Goal: Transaction & Acquisition: Obtain resource

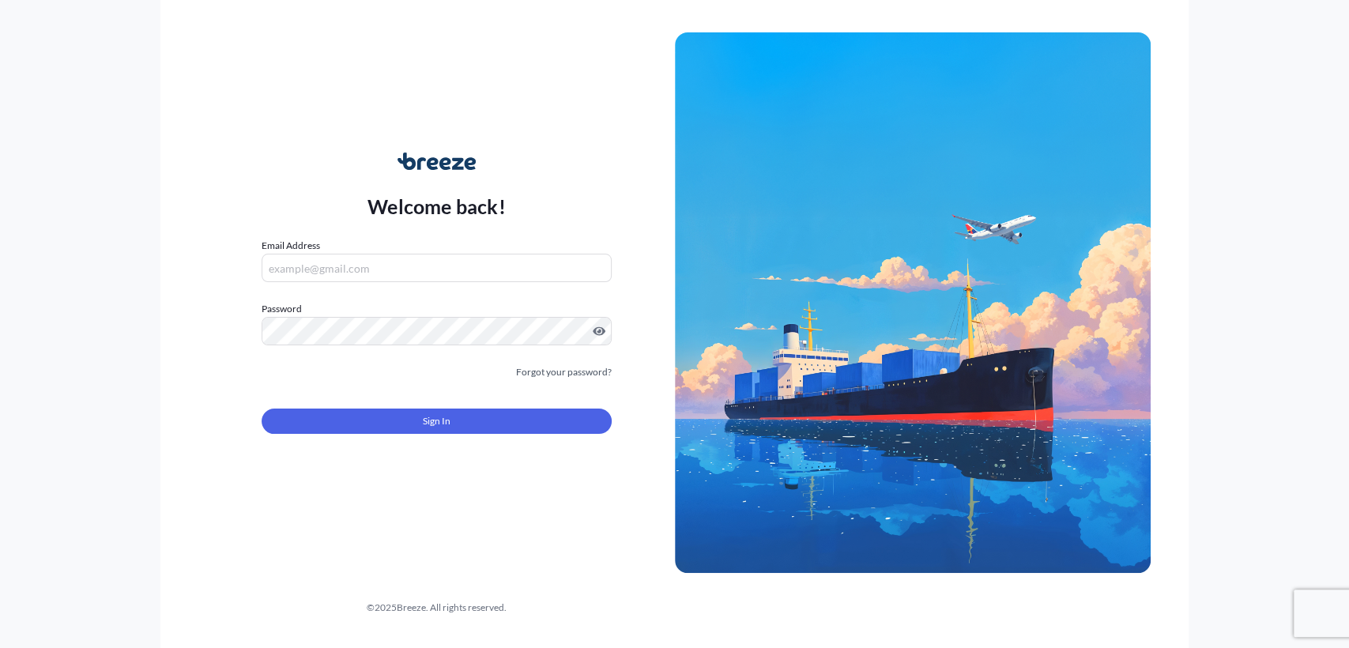
type input "[EMAIL_ADDRESS][DOMAIN_NAME]"
drag, startPoint x: 385, startPoint y: 434, endPoint x: 384, endPoint y: 426, distance: 7.9
click at [385, 435] on form "Email Address [EMAIL_ADDRESS][DOMAIN_NAME] Password Must include: Upper & lower…" at bounding box center [436, 345] width 349 height 215
click at [494, 406] on div "Sign In" at bounding box center [436, 416] width 349 height 35
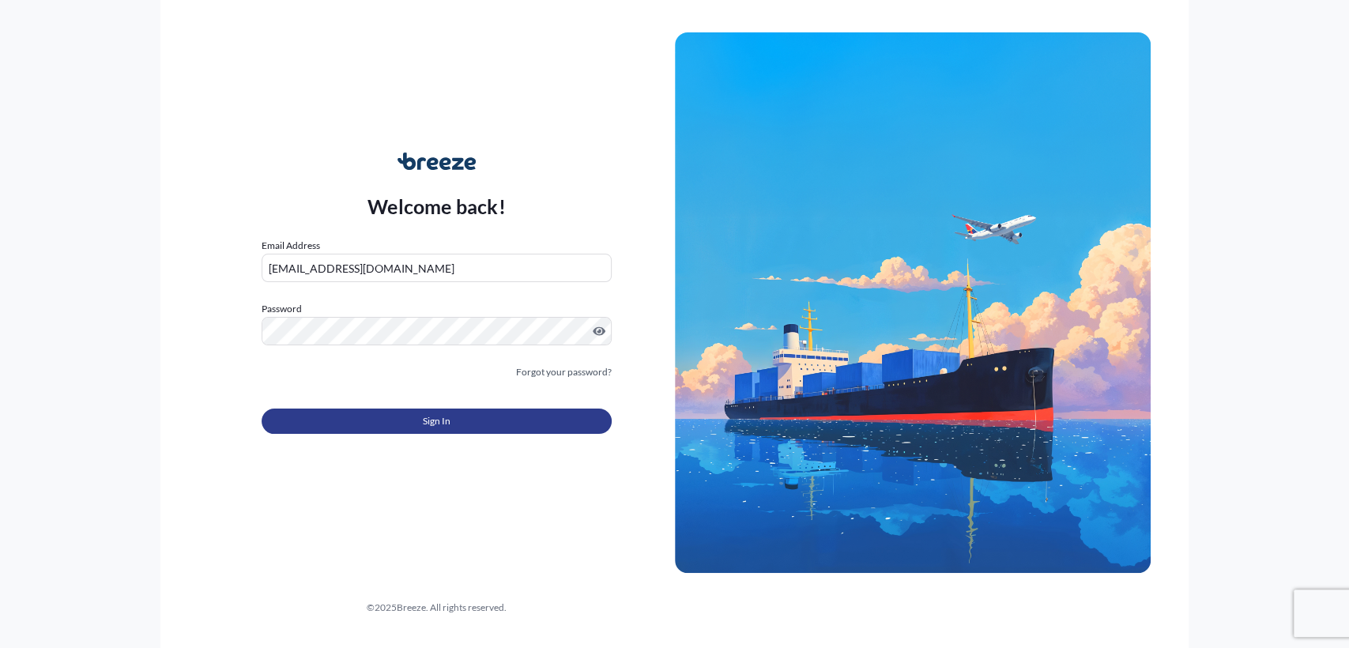
click at [339, 428] on button "Sign In" at bounding box center [436, 421] width 349 height 25
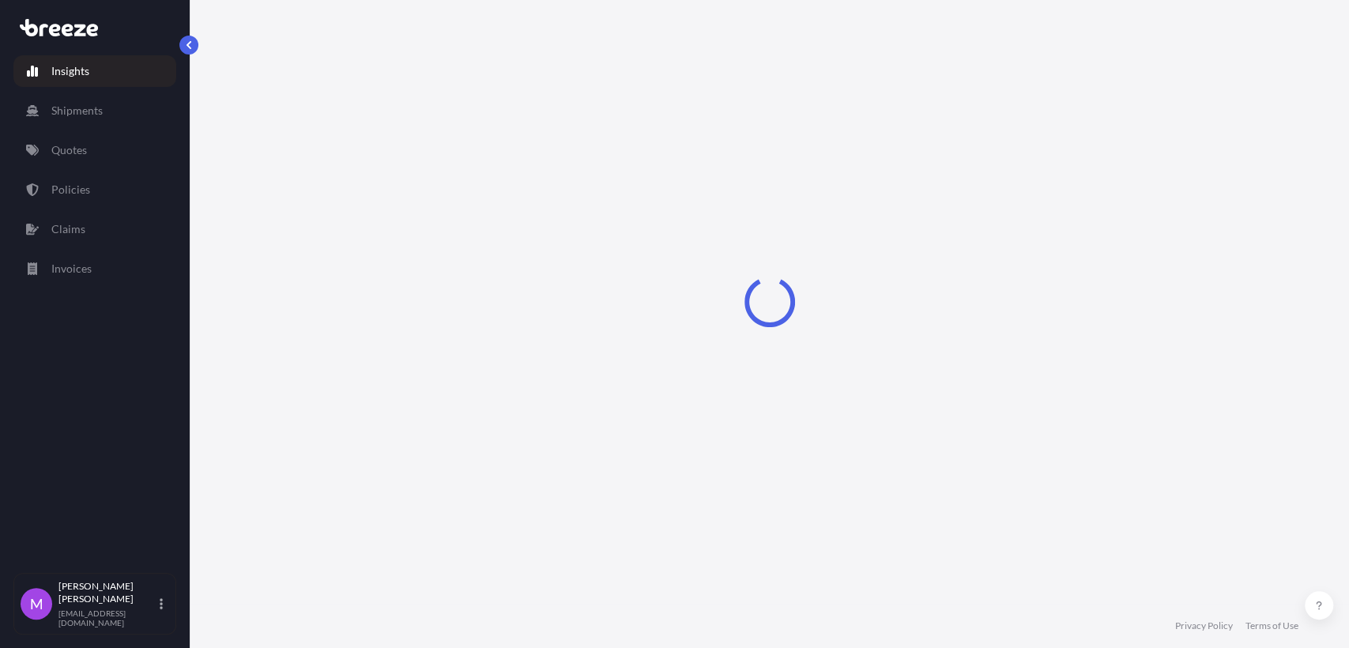
select select "2025"
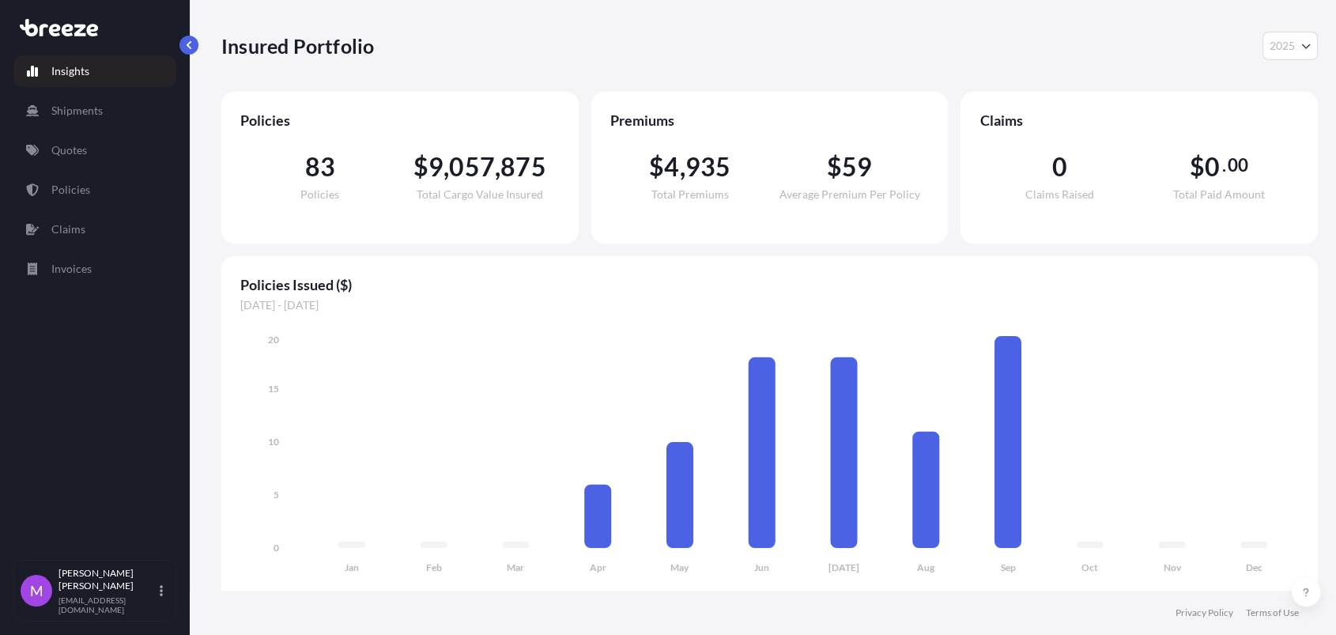
click at [100, 156] on link "Quotes" at bounding box center [94, 150] width 163 height 32
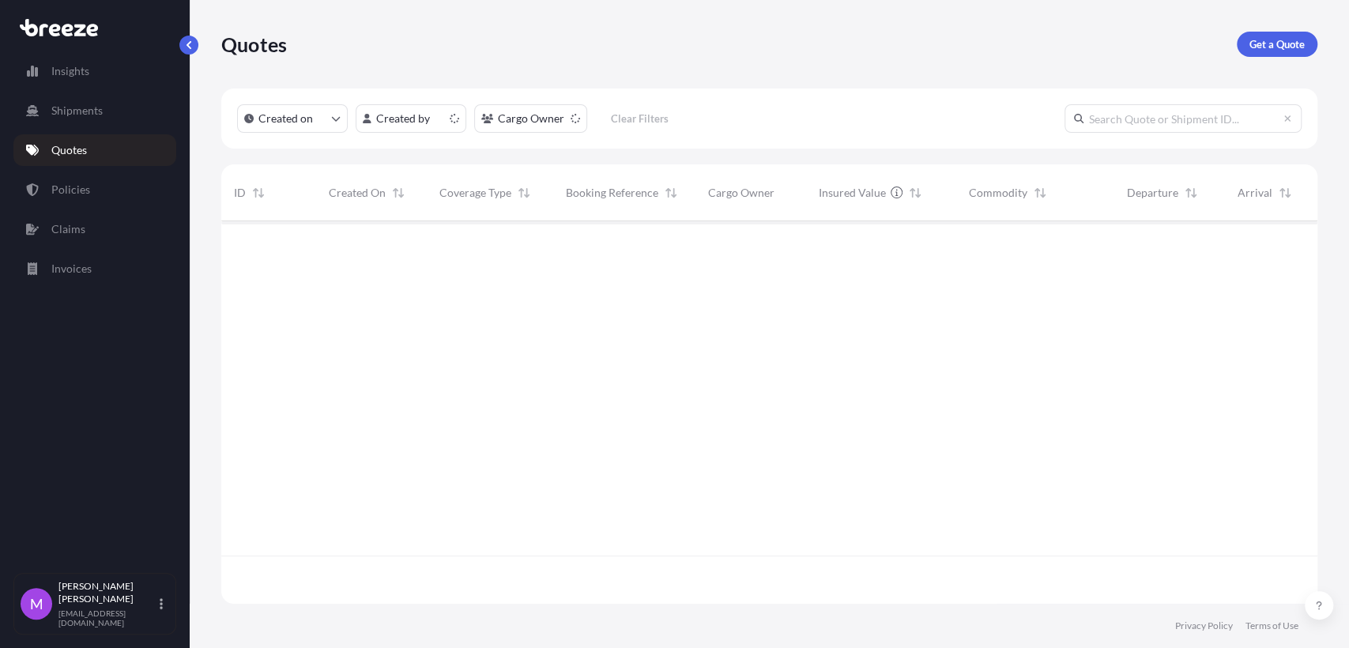
scroll to position [377, 1082]
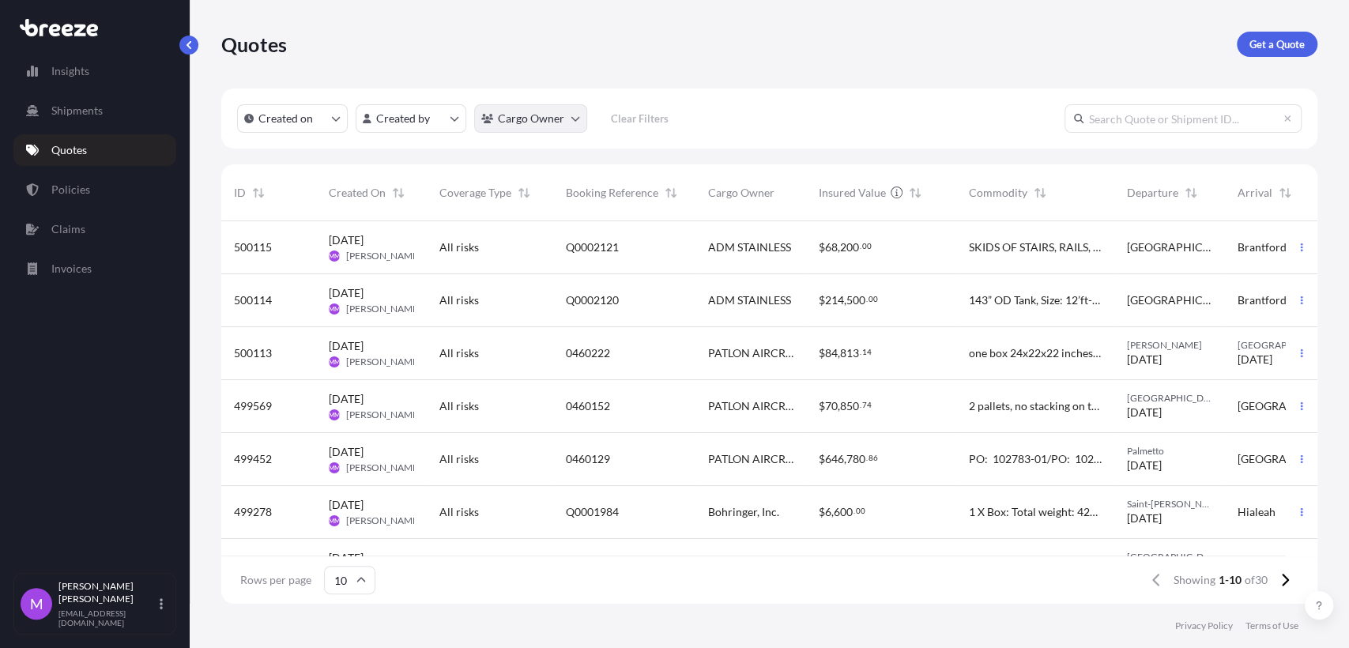
click at [570, 122] on html "Insights Shipments Quotes Policies Claims Invoices M [PERSON_NAME] [EMAIL_ADDRE…" at bounding box center [674, 324] width 1349 height 648
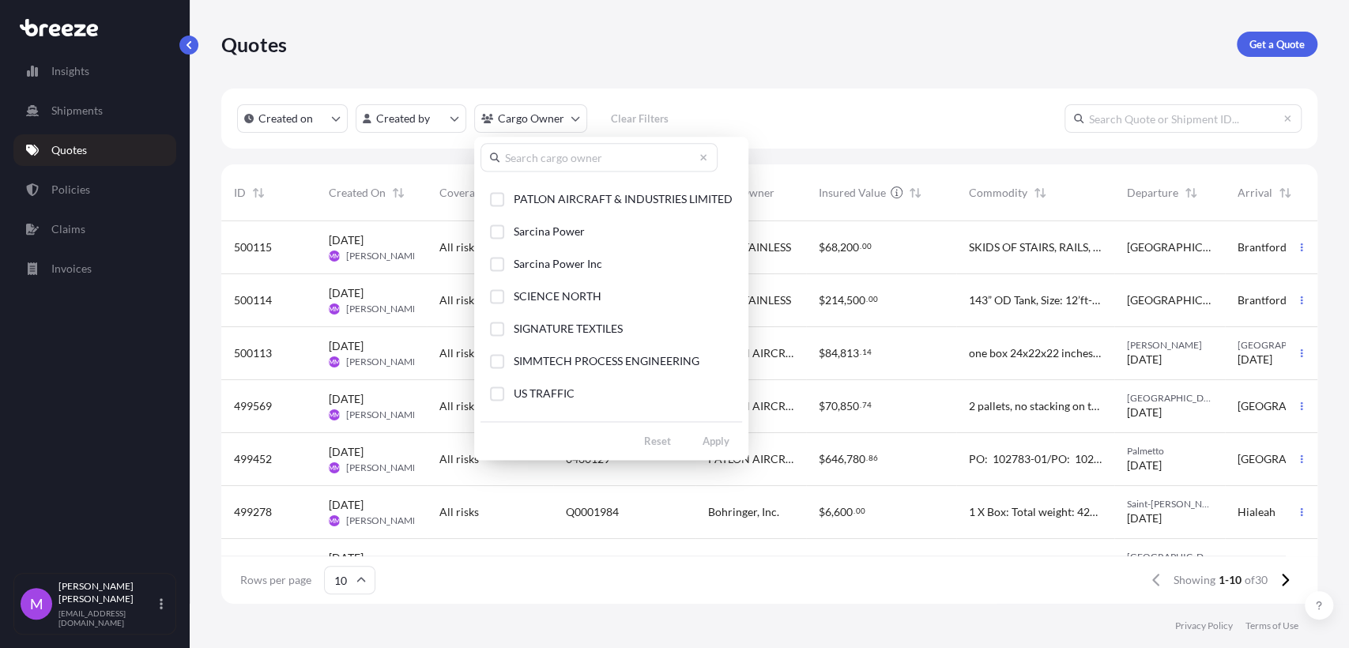
scroll to position [406, 0]
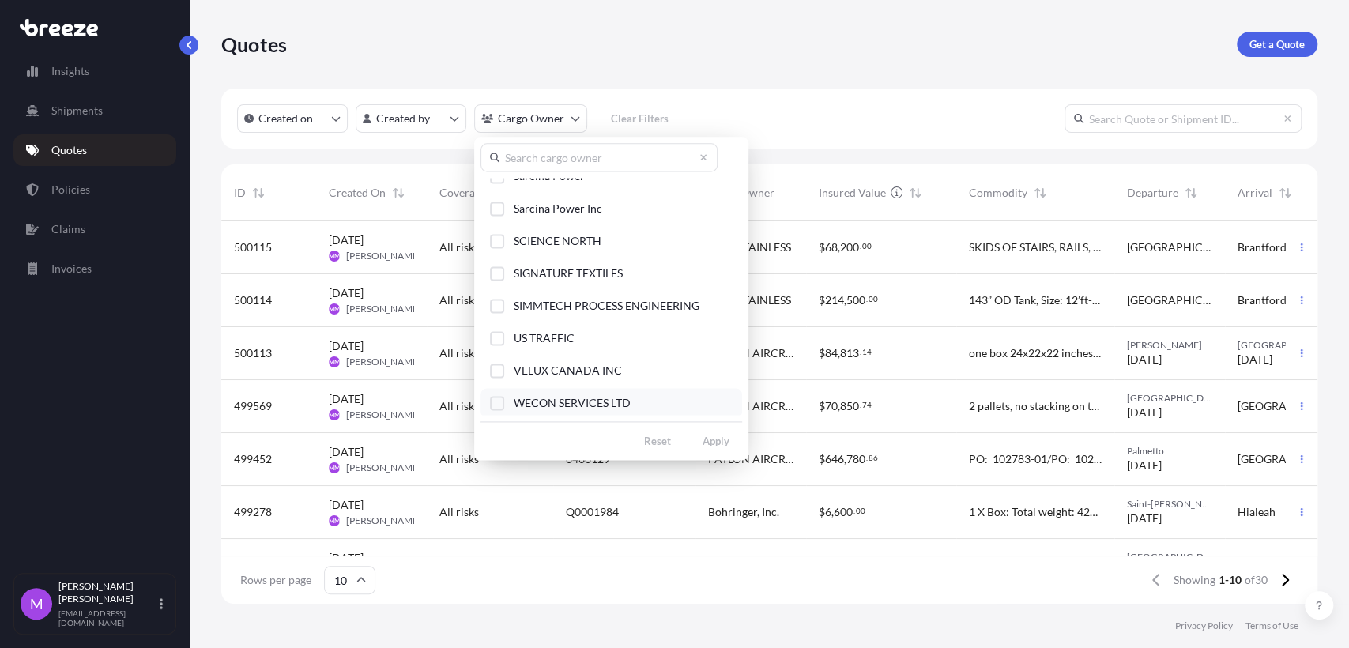
click at [500, 402] on div "Select Option" at bounding box center [497, 403] width 14 height 14
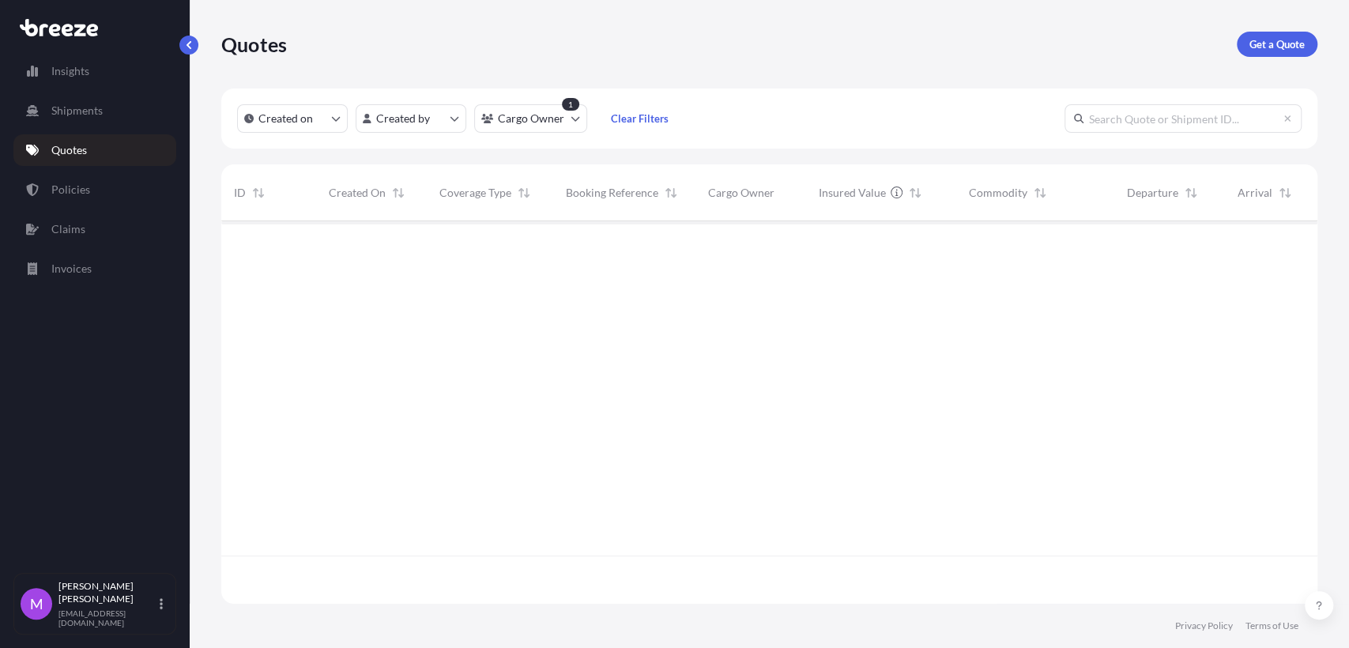
scroll to position [425, 1082]
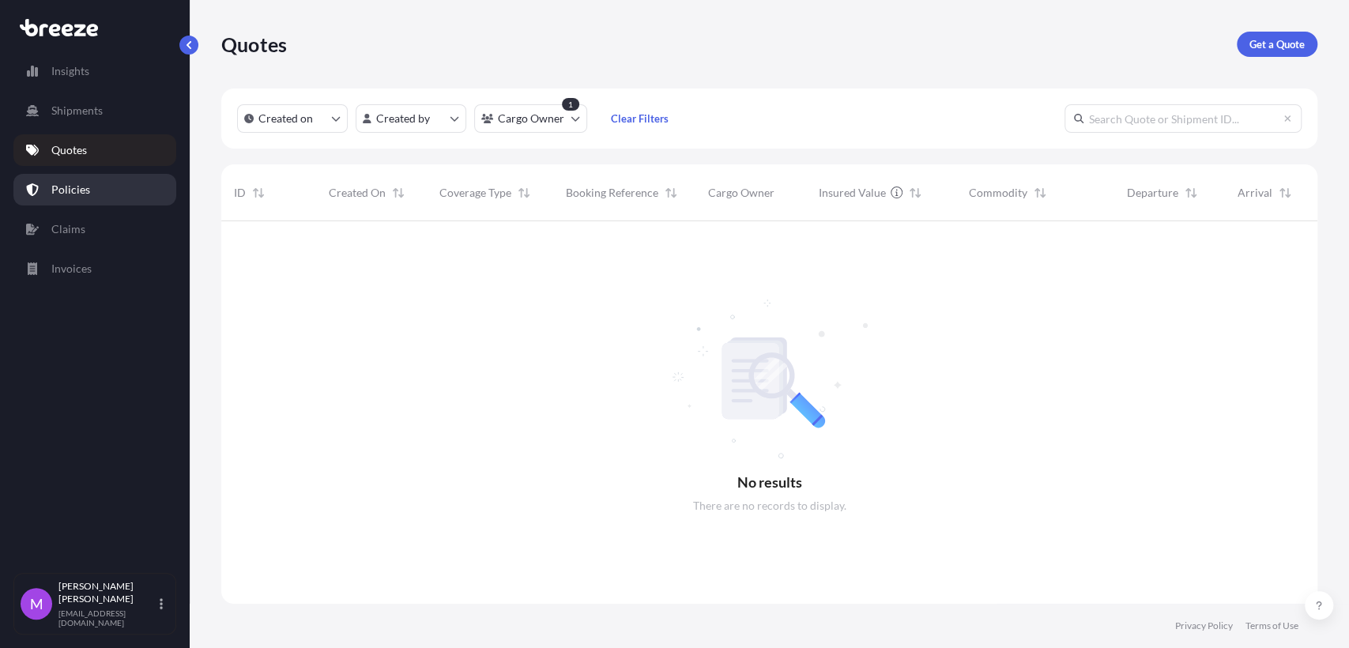
click at [104, 190] on link "Policies" at bounding box center [94, 190] width 163 height 32
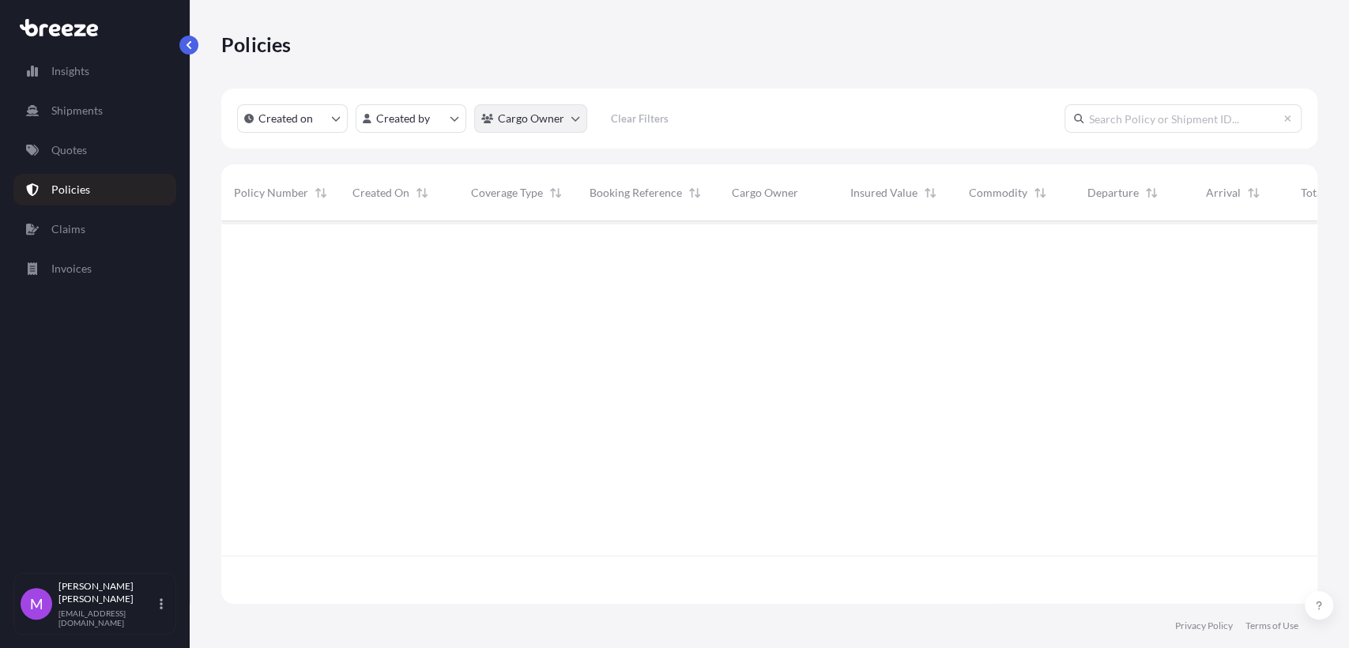
scroll to position [377, 1082]
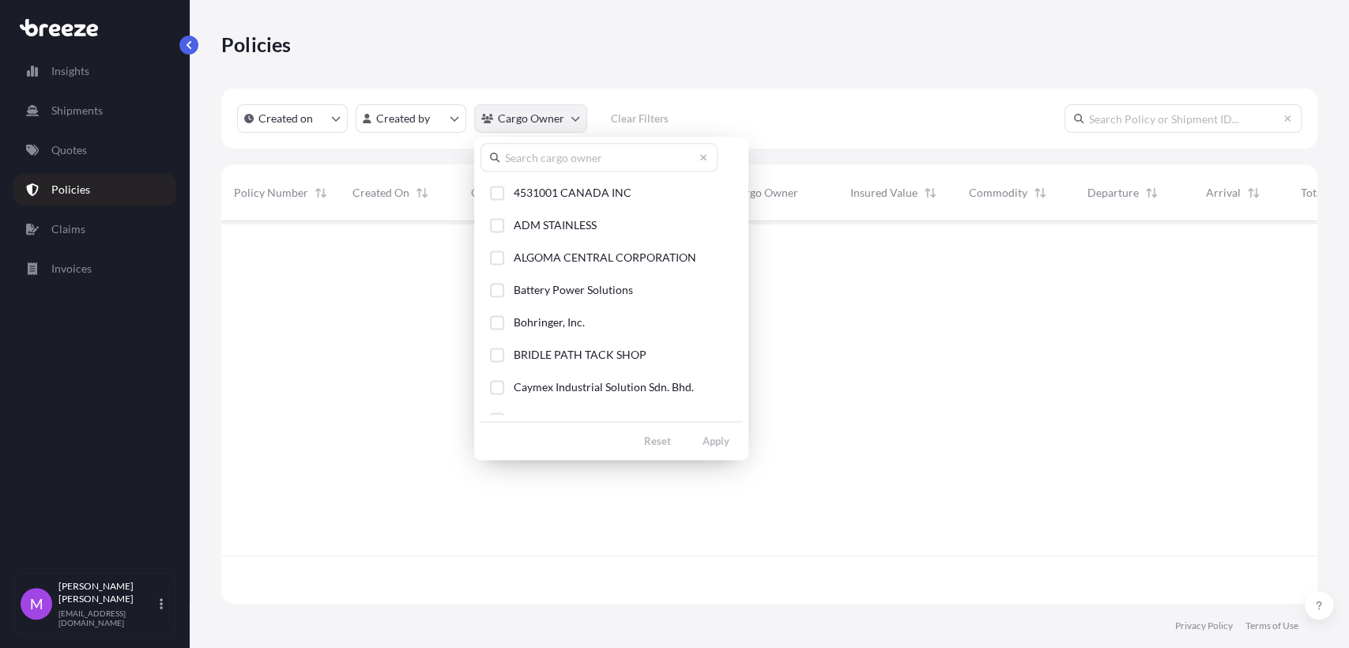
click at [573, 120] on html "Insights Shipments Quotes Policies Claims Invoices M [PERSON_NAME] [EMAIL_ADDRE…" at bounding box center [674, 324] width 1349 height 648
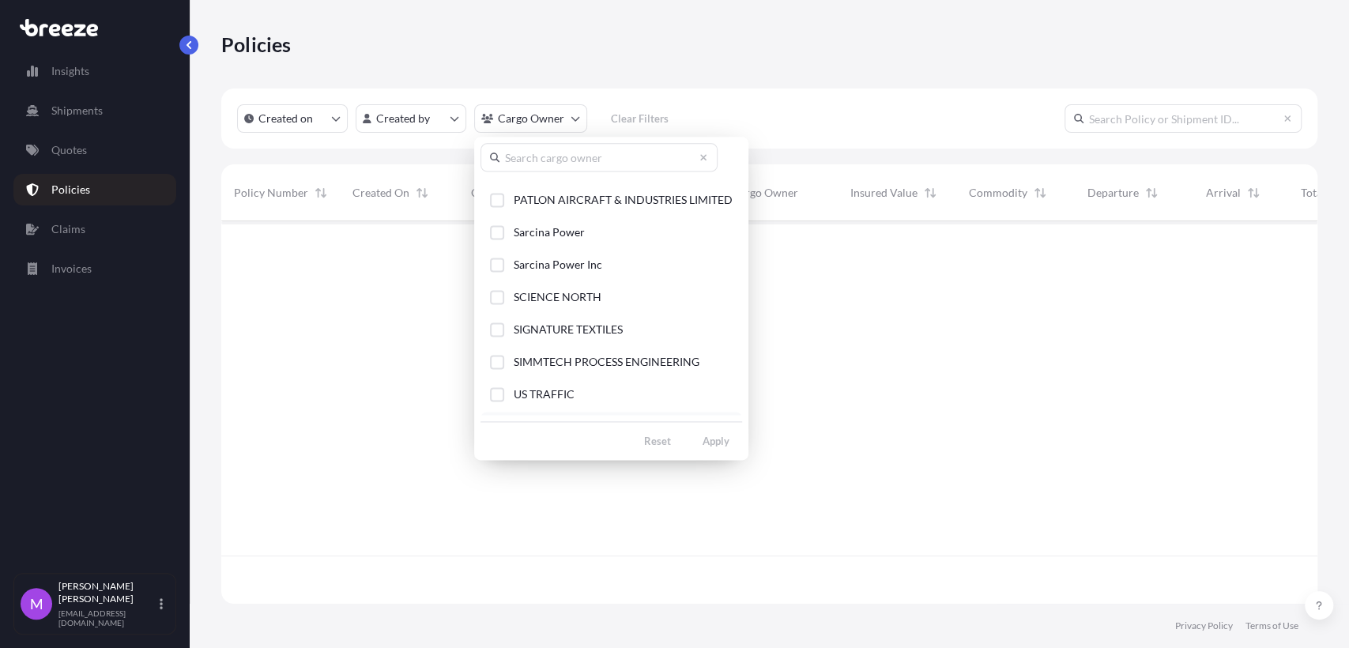
scroll to position [406, 0]
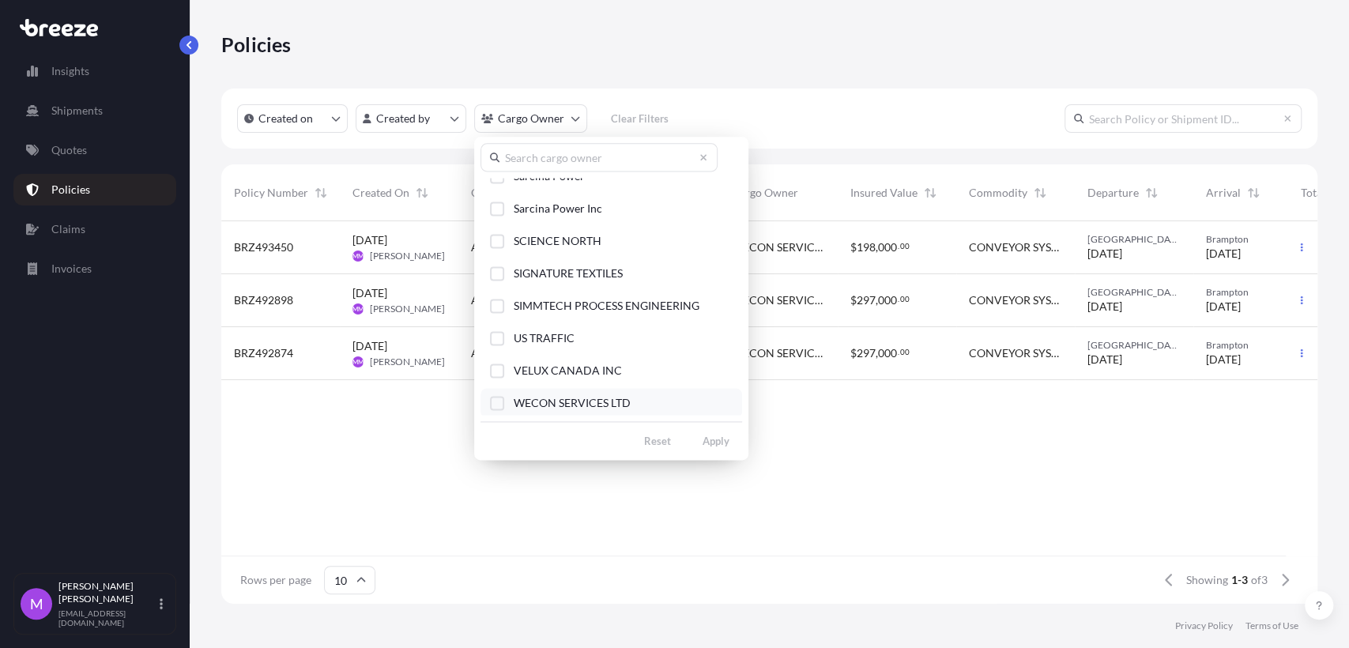
click at [498, 413] on button "WECON SERVICES LTD" at bounding box center [612, 402] width 262 height 29
click at [498, 400] on icon "Select Option" at bounding box center [497, 403] width 9 height 6
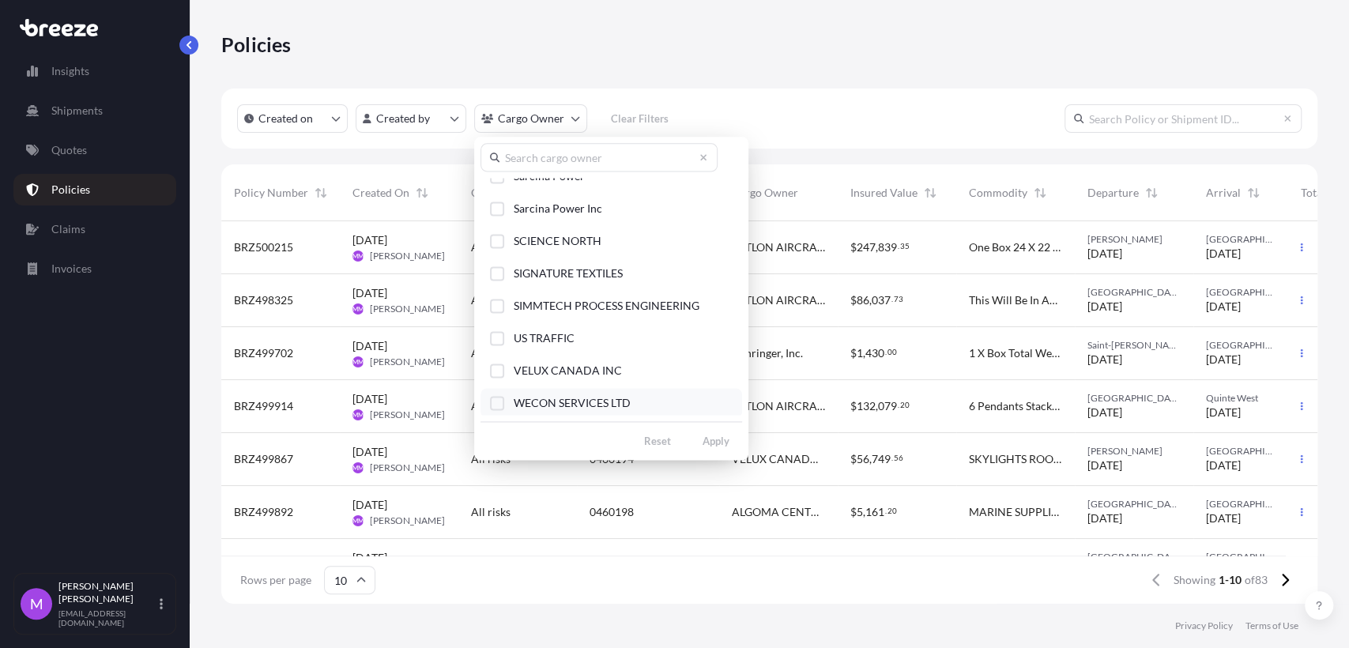
click at [501, 406] on div "Select Option" at bounding box center [497, 403] width 14 height 14
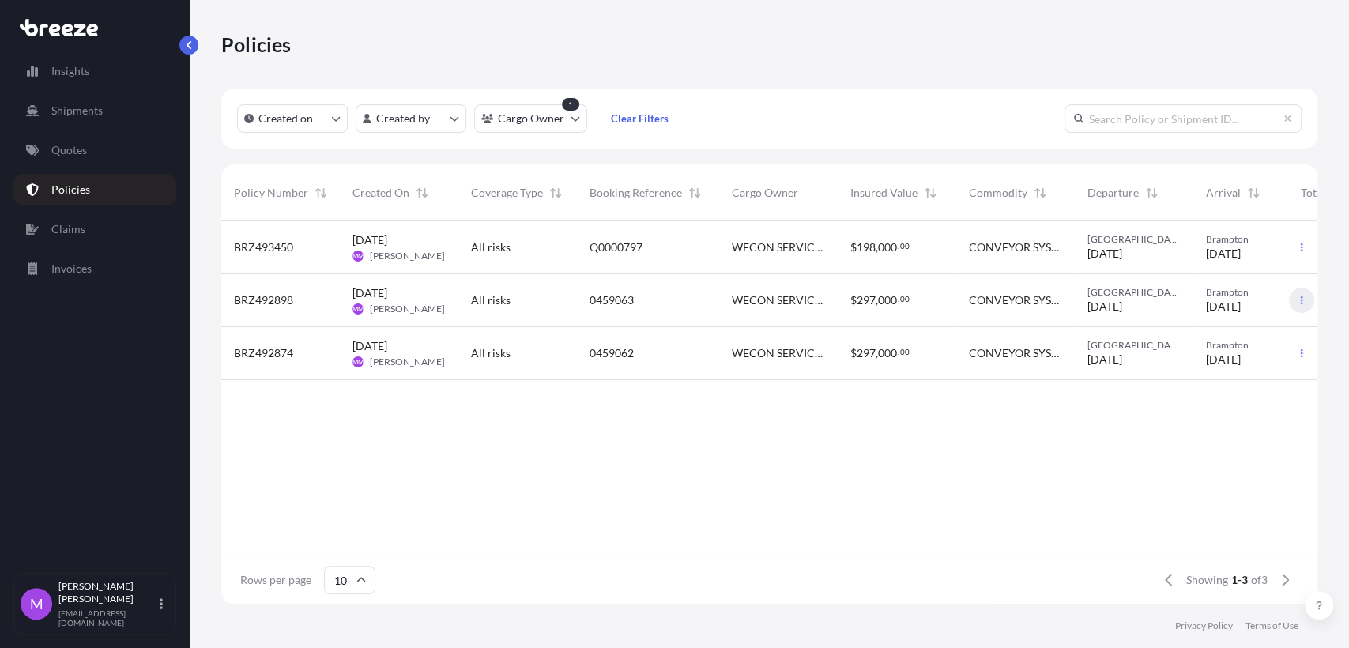
click at [1303, 299] on icon "button" at bounding box center [1301, 300] width 9 height 9
click at [1235, 304] on p "Duplicate quote" at bounding box center [1215, 304] width 79 height 16
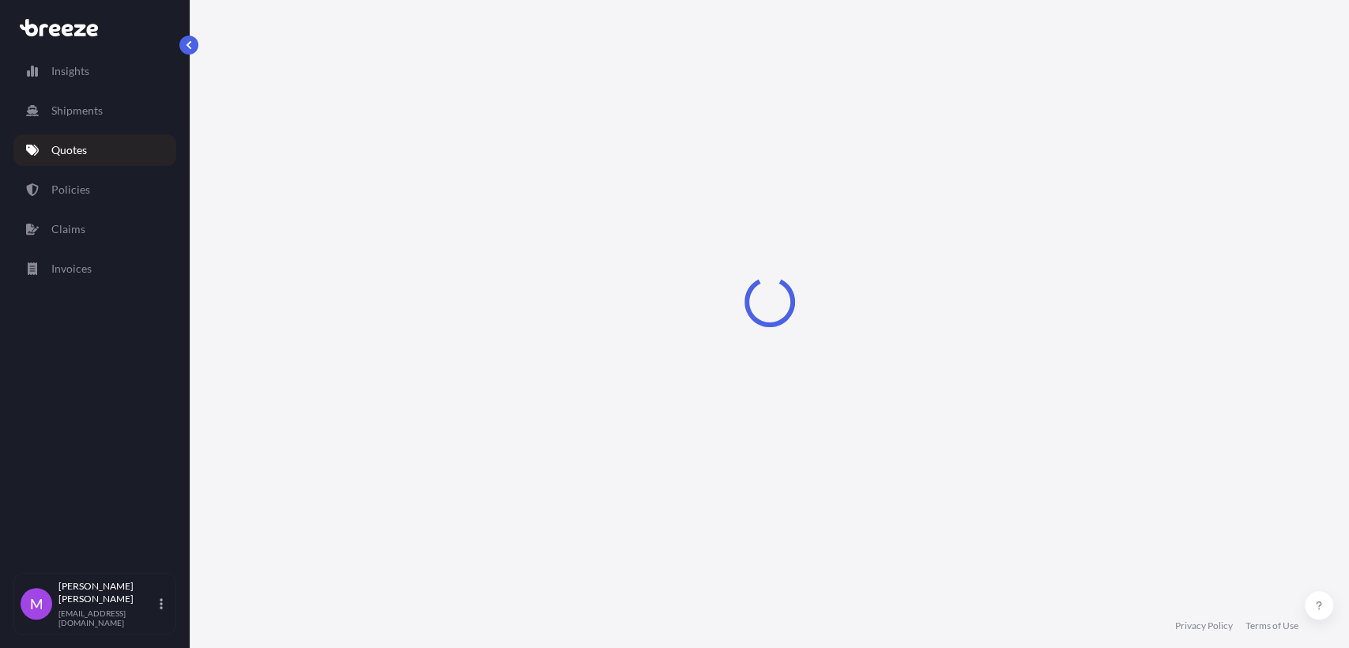
select select "Road"
select select "1"
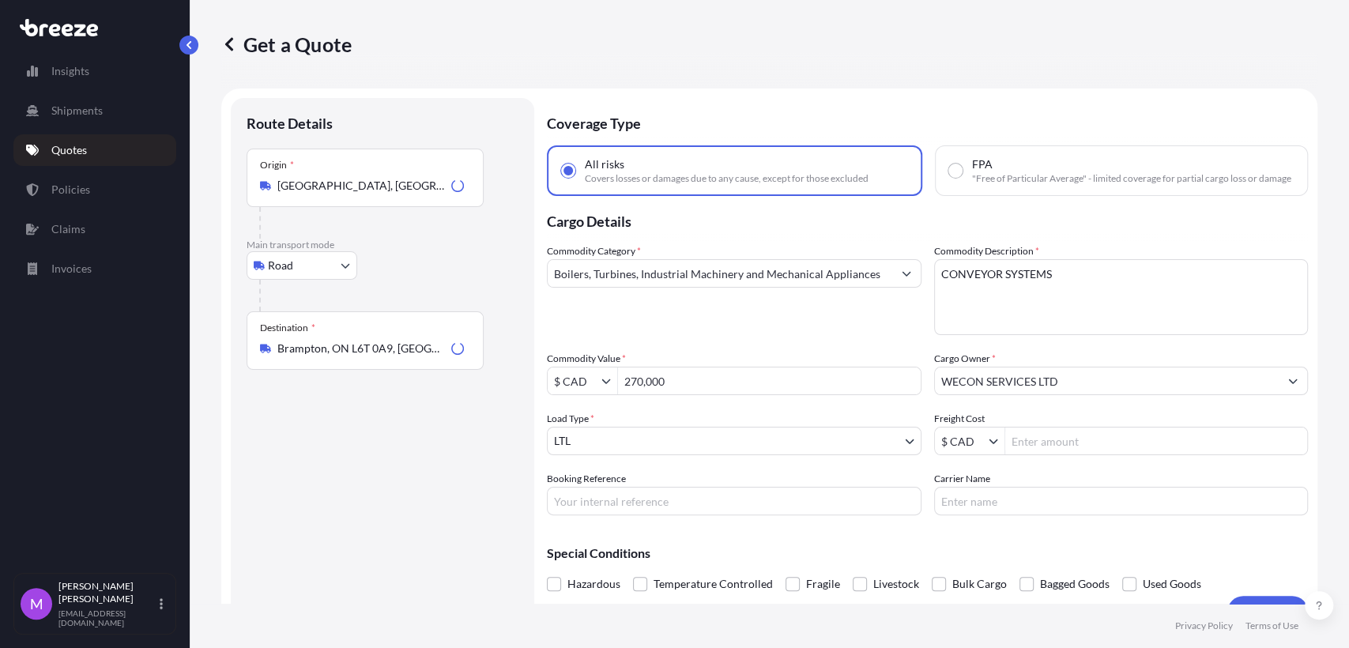
scroll to position [25, 0]
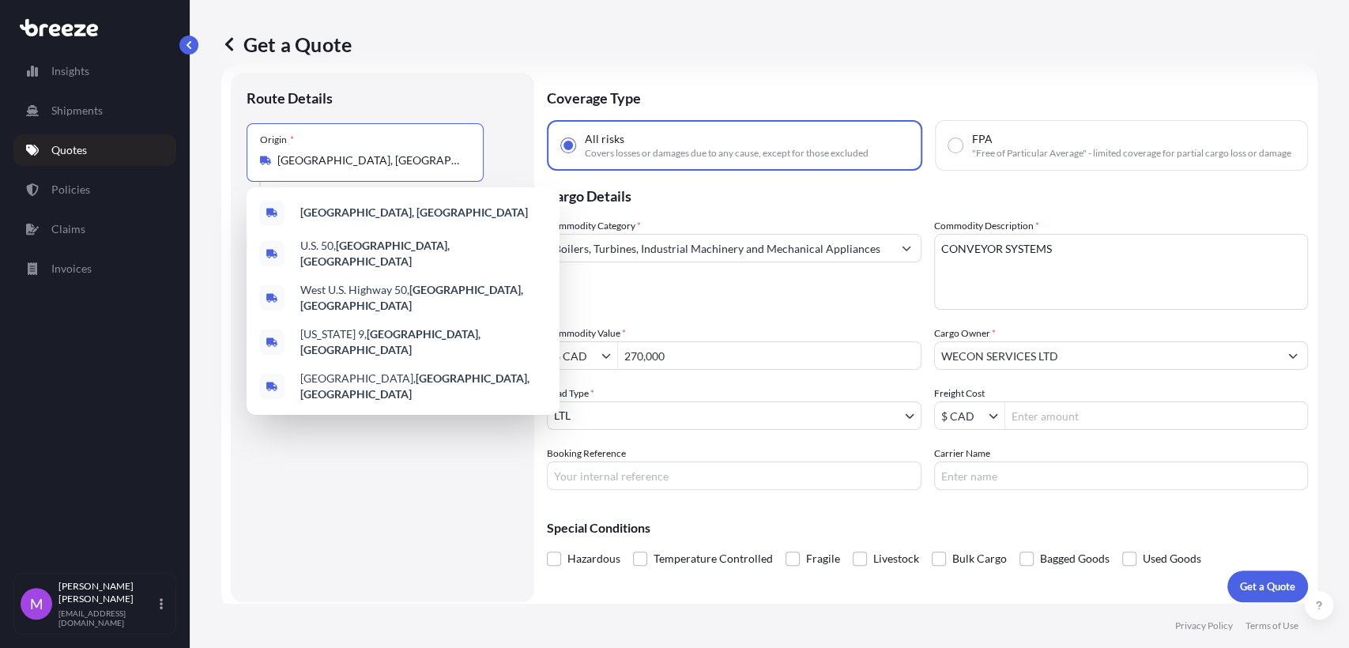
drag, startPoint x: 358, startPoint y: 154, endPoint x: 278, endPoint y: 156, distance: 79.9
click at [259, 150] on div "Origin * [GEOGRAPHIC_DATA], [GEOGRAPHIC_DATA]" at bounding box center [365, 152] width 237 height 58
paste input "[GEOGRAPHIC_DATA] ON"
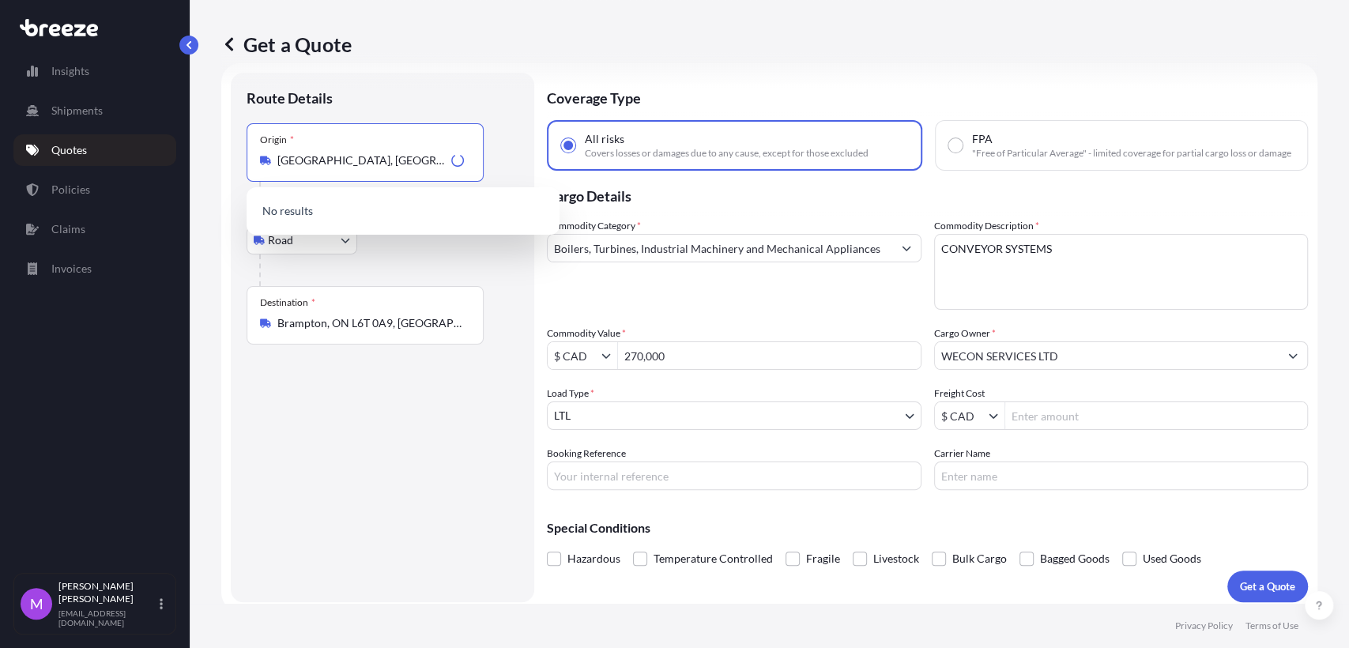
click at [274, 473] on div "Route Details Place of loading Road Road Rail Origin * [GEOGRAPHIC_DATA] Main t…" at bounding box center [383, 338] width 272 height 498
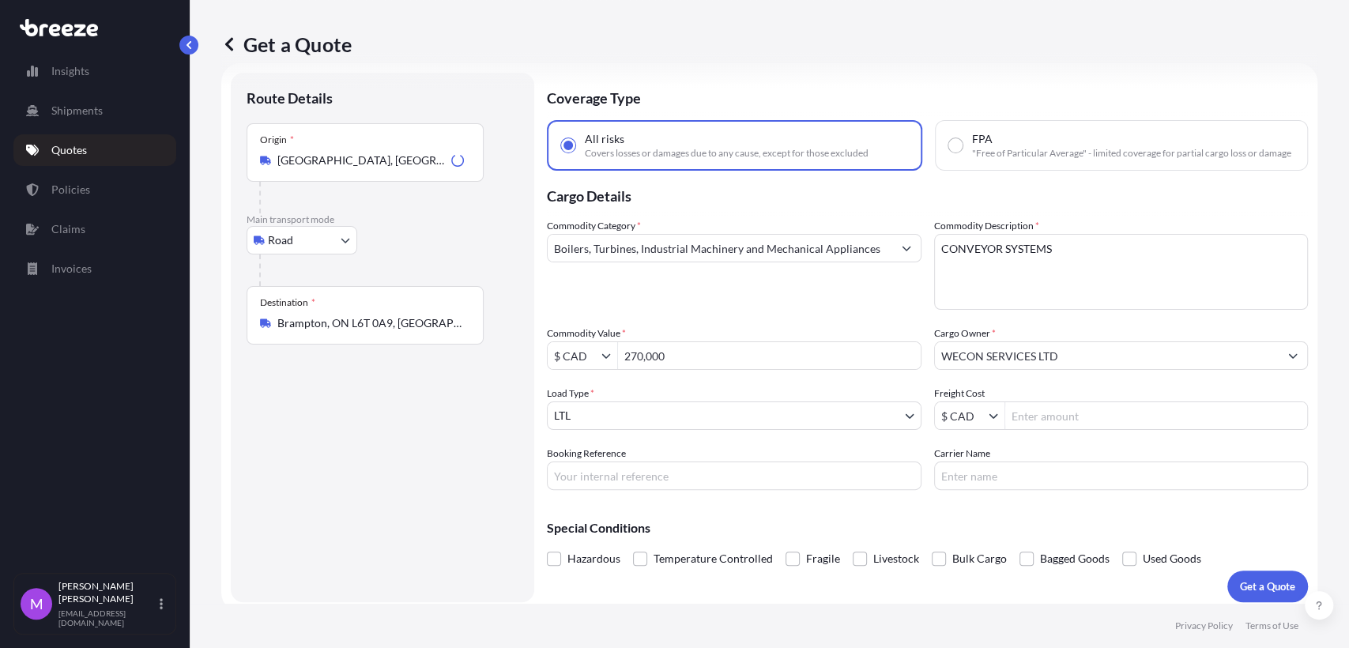
click at [391, 153] on input "[GEOGRAPHIC_DATA], [GEOGRAPHIC_DATA]" at bounding box center [361, 161] width 168 height 16
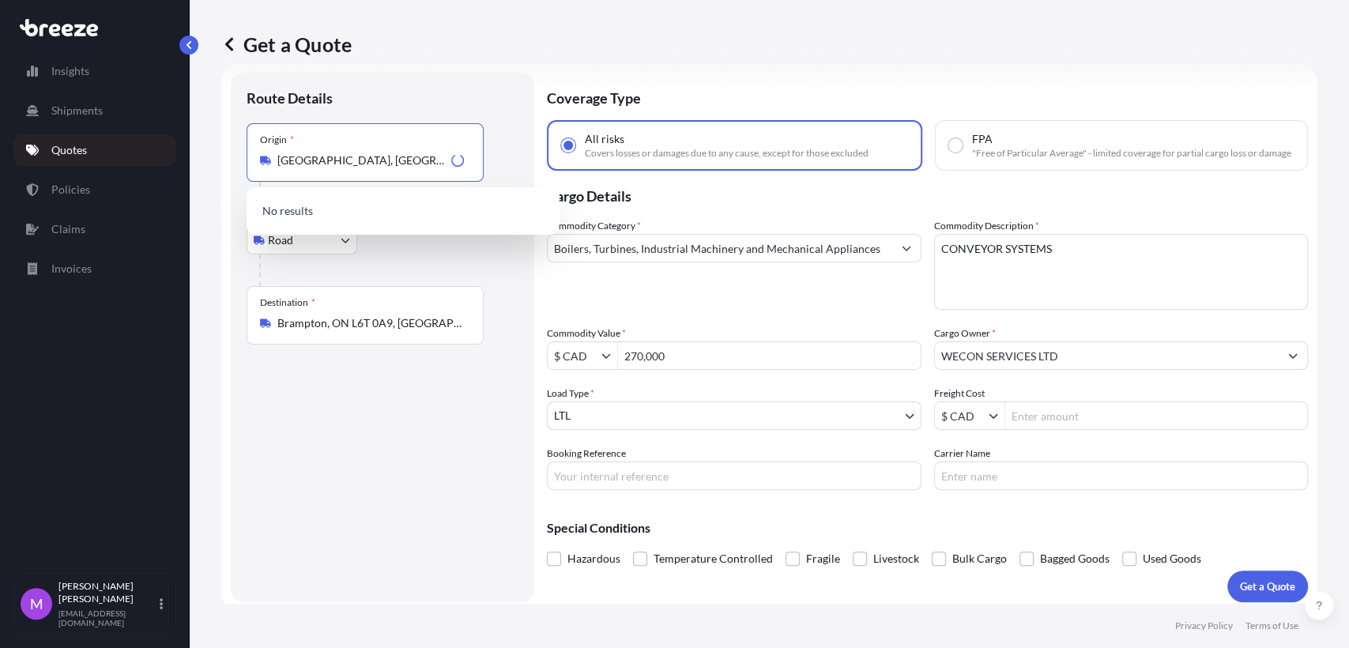
drag, startPoint x: 323, startPoint y: 155, endPoint x: 220, endPoint y: 151, distance: 102.8
click at [220, 151] on div "Get a Quote Route Details Place of loading Road Road Rail Origin * [GEOGRAPHIC_…" at bounding box center [770, 302] width 1160 height 604
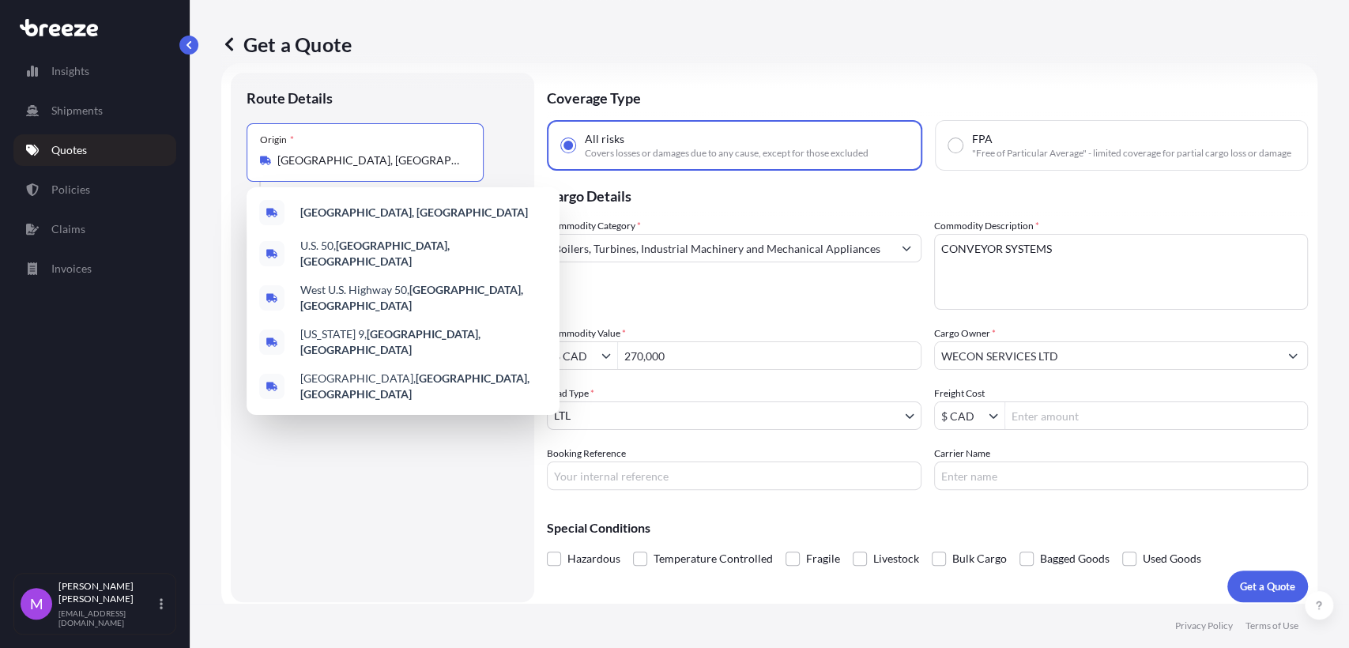
paste input "[GEOGRAPHIC_DATA] ON"
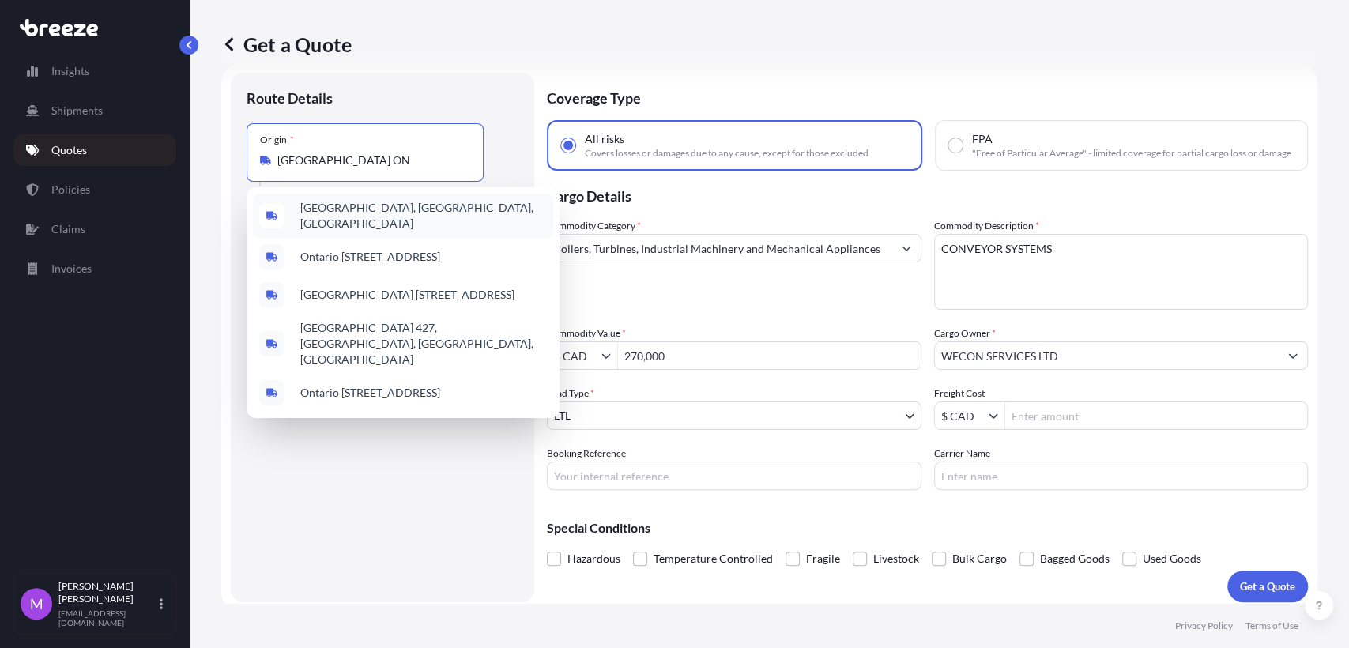
click at [401, 209] on span "[GEOGRAPHIC_DATA], [GEOGRAPHIC_DATA], [GEOGRAPHIC_DATA]" at bounding box center [423, 216] width 247 height 32
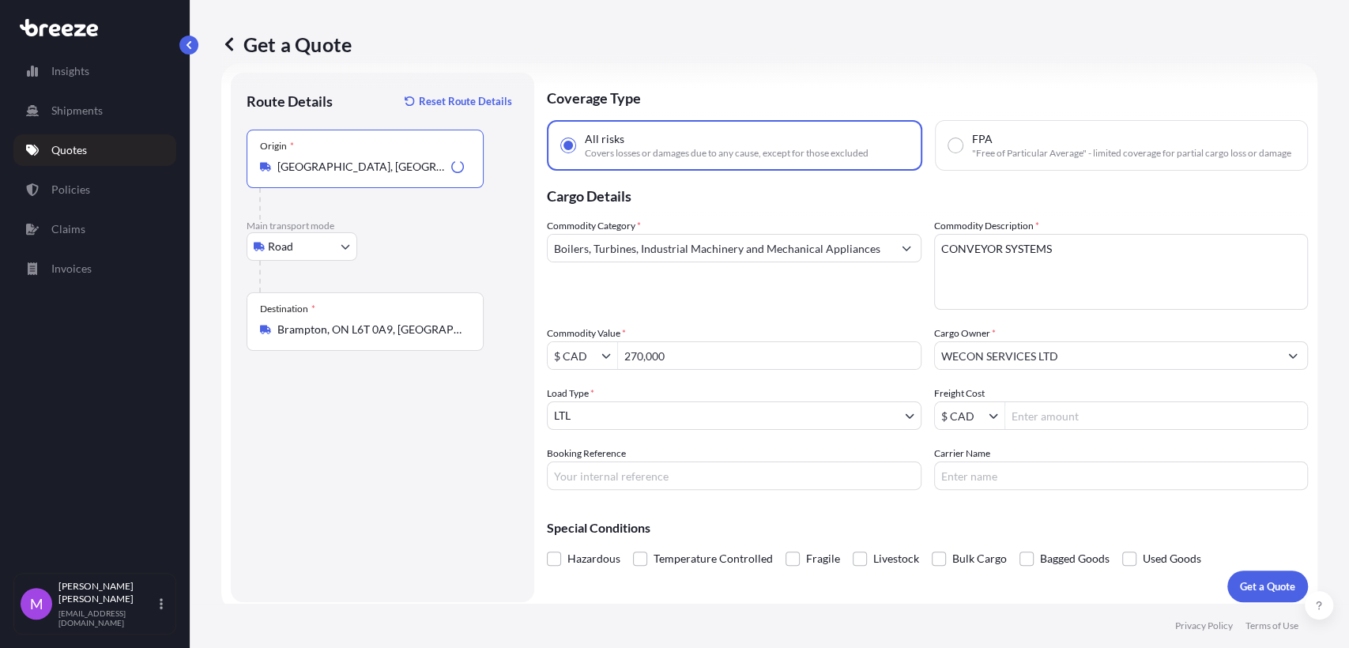
type input "[GEOGRAPHIC_DATA], [GEOGRAPHIC_DATA], [GEOGRAPHIC_DATA]"
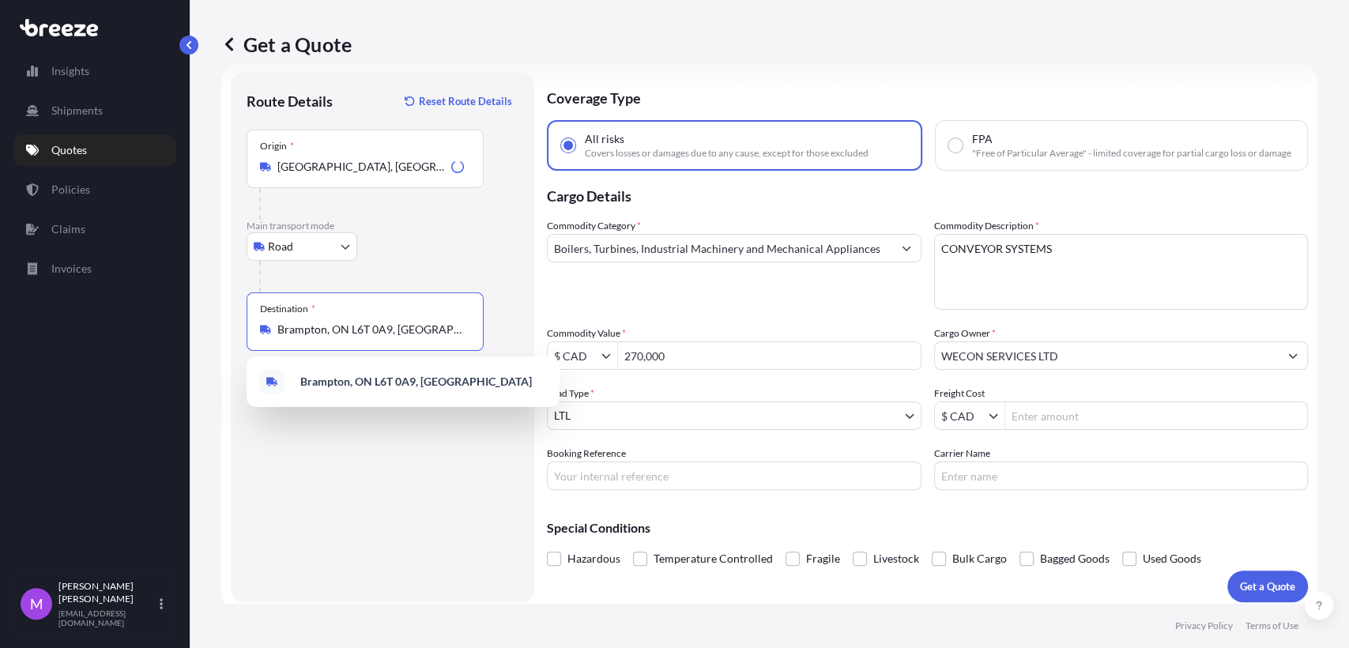
drag, startPoint x: 398, startPoint y: 333, endPoint x: 432, endPoint y: 334, distance: 33.2
click at [398, 333] on input "Brampton, ON L6T 0A9, [GEOGRAPHIC_DATA]" at bounding box center [370, 330] width 187 height 16
drag, startPoint x: 432, startPoint y: 332, endPoint x: 212, endPoint y: 319, distance: 221.0
click at [212, 319] on div "Get a Quote Route Details Reset Route Details Place of loading Road Road Rail O…" at bounding box center [770, 302] width 1160 height 604
paste input "[GEOGRAPHIC_DATA] ON"
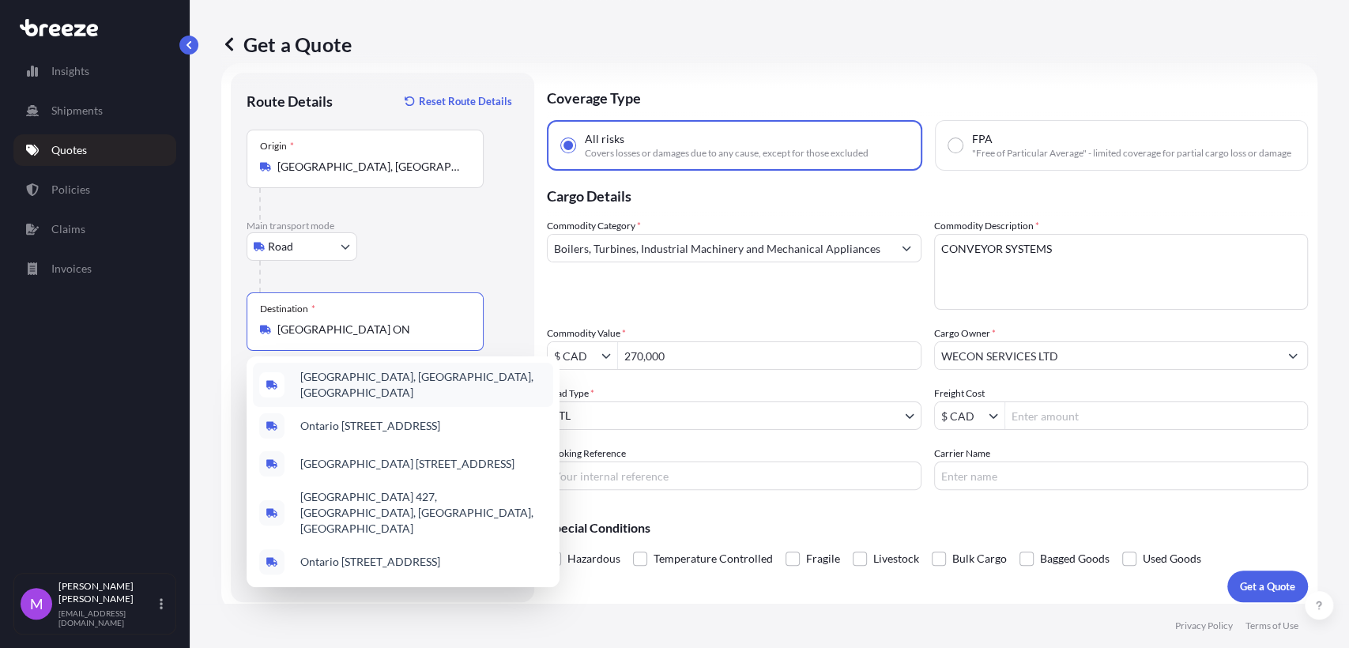
click at [386, 394] on div "[GEOGRAPHIC_DATA], [GEOGRAPHIC_DATA], [GEOGRAPHIC_DATA]" at bounding box center [403, 385] width 300 height 44
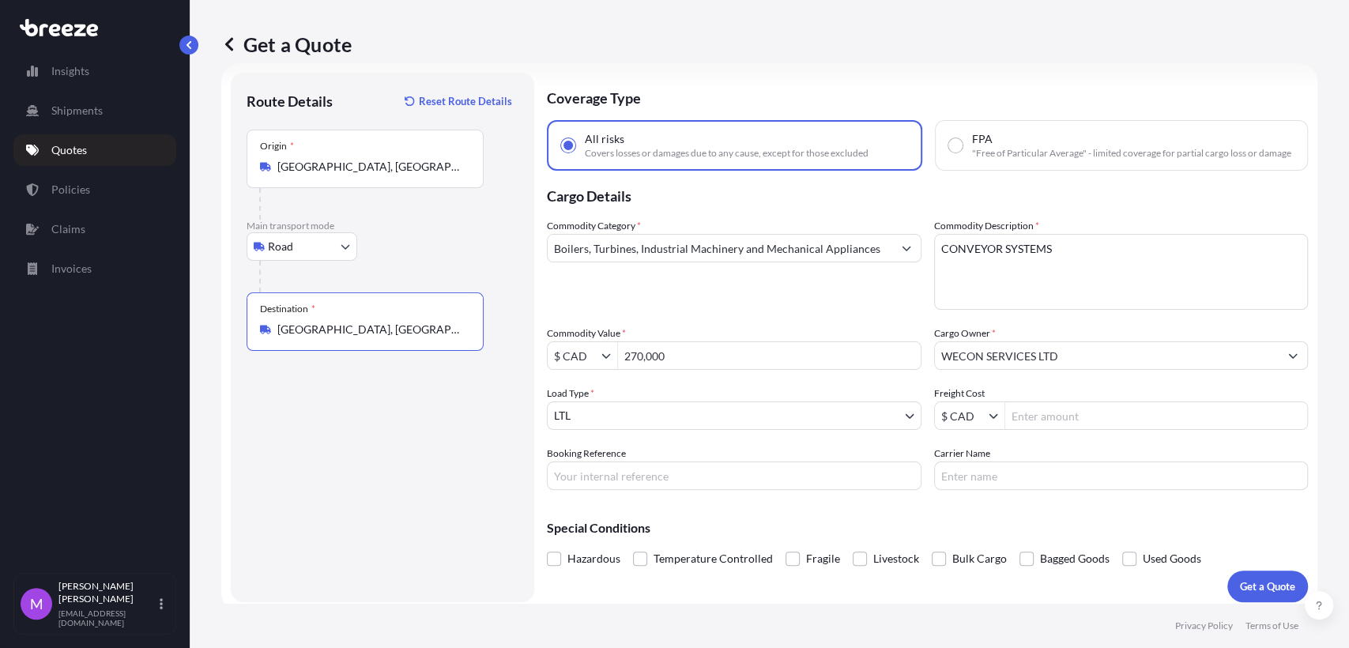
type input "[GEOGRAPHIC_DATA], [GEOGRAPHIC_DATA], [GEOGRAPHIC_DATA]"
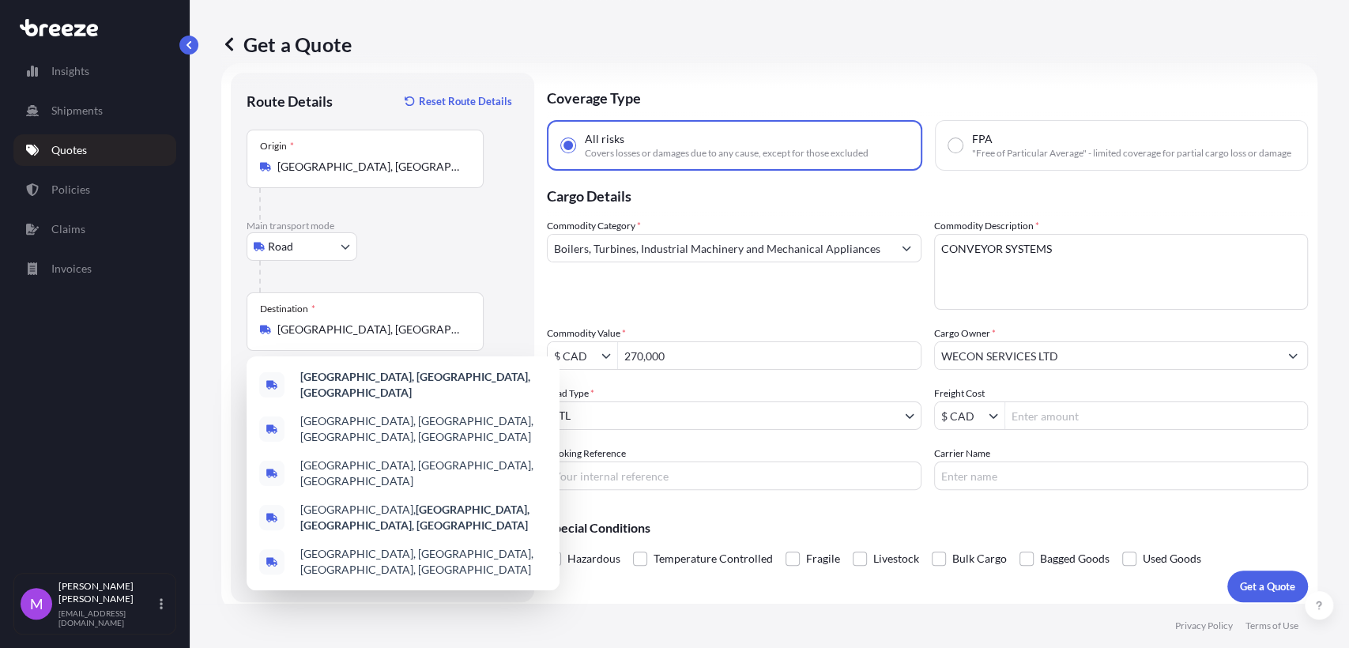
click at [677, 306] on div "Commodity Category * Boilers, Turbines, Industrial Machinery and Mechanical App…" at bounding box center [734, 264] width 375 height 92
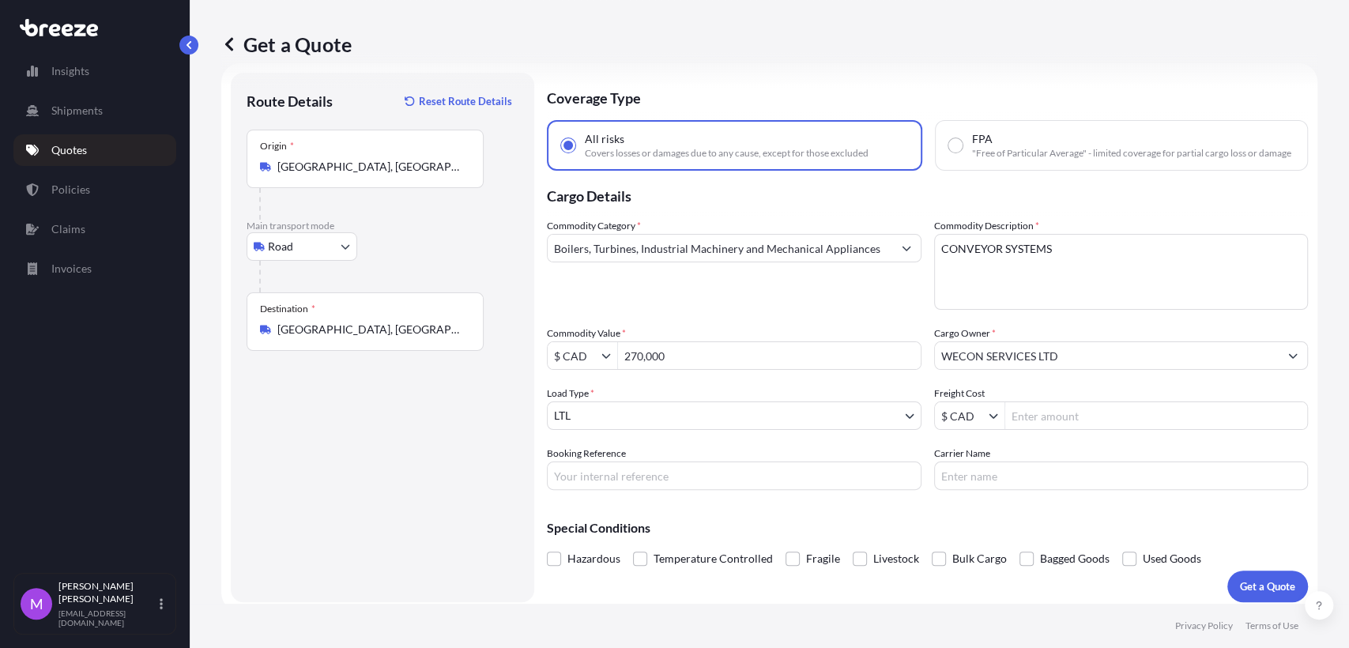
click at [660, 385] on div "Commodity Category * Boilers, Turbines, Industrial Machinery and Mechanical App…" at bounding box center [927, 354] width 761 height 272
drag, startPoint x: 720, startPoint y: 369, endPoint x: 621, endPoint y: 355, distance: 99.8
click at [621, 355] on input "270,000" at bounding box center [769, 356] width 303 height 28
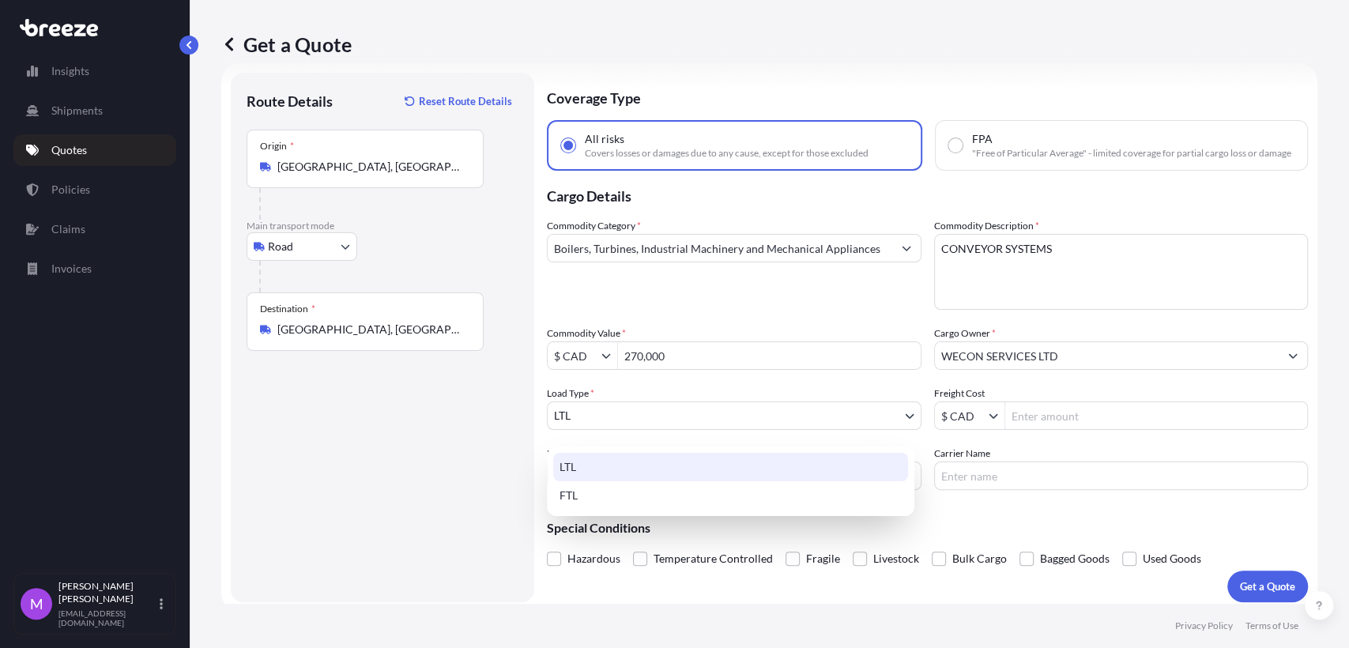
click at [640, 436] on body "5 options available. Insights Shipments Quotes Policies Claims Invoices M [PERS…" at bounding box center [674, 324] width 1349 height 648
click at [615, 436] on body "Insights Shipments Quotes Policies Claims Invoices M [PERSON_NAME] [EMAIL_ADDRE…" at bounding box center [674, 324] width 1349 height 648
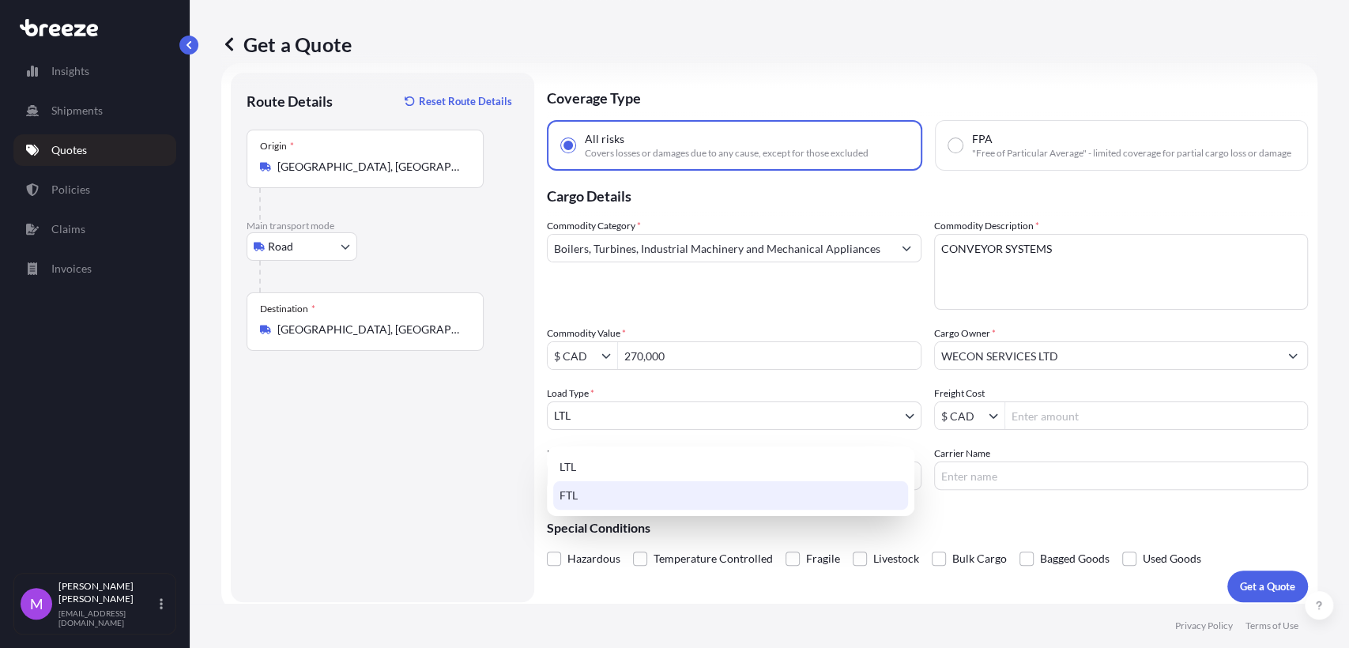
click at [601, 494] on div "FTL" at bounding box center [730, 495] width 355 height 28
select select "2"
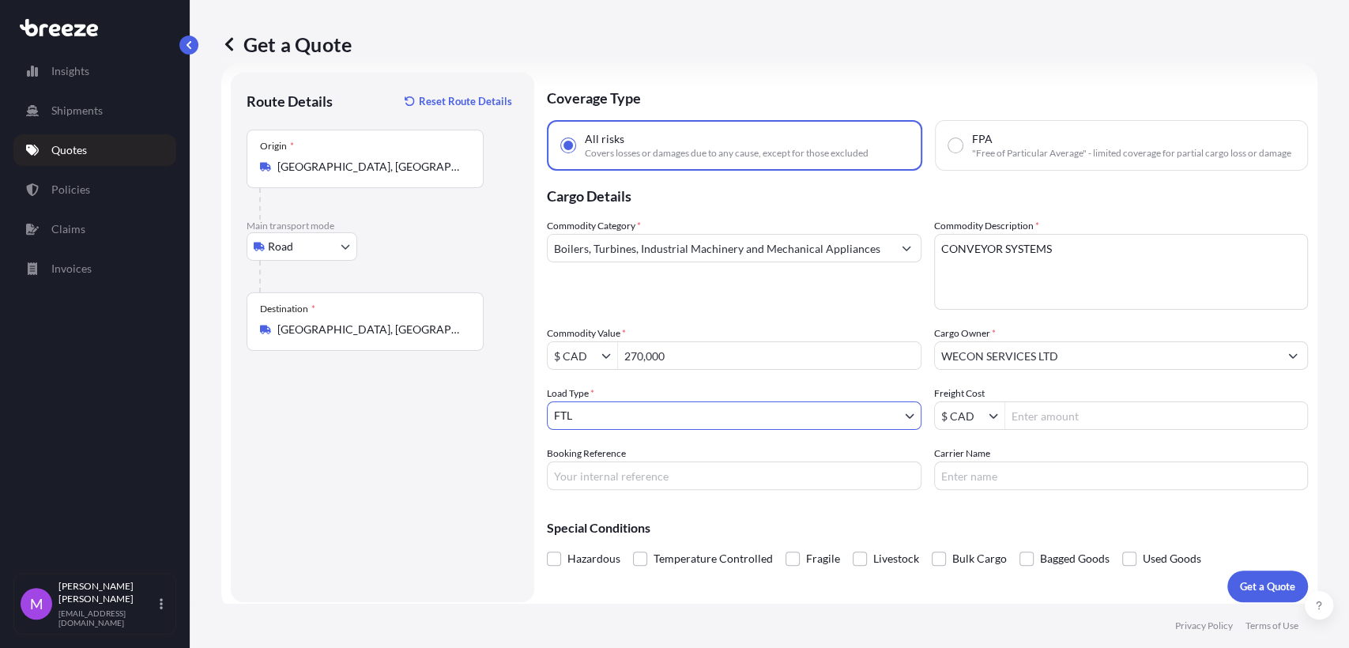
click at [1082, 368] on input "WECON SERVICES LTD" at bounding box center [1107, 356] width 345 height 28
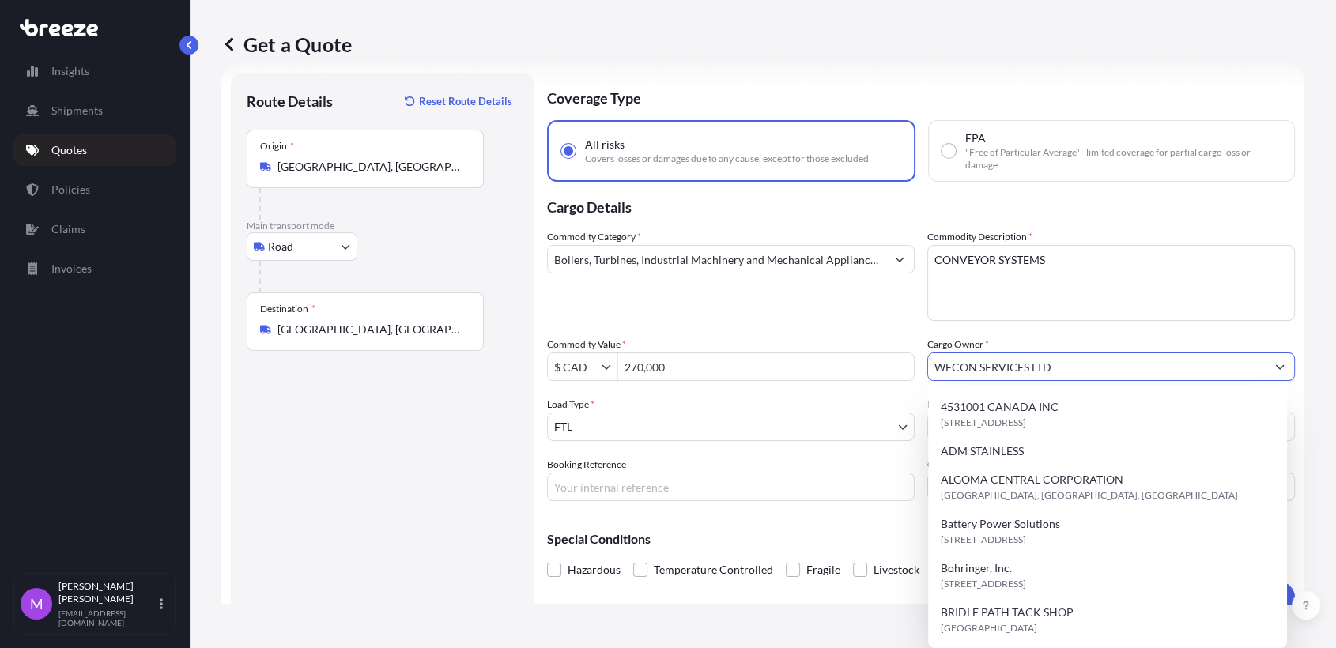
click at [1092, 262] on textarea "CONVEYOR SYSTEMS" at bounding box center [1111, 283] width 368 height 76
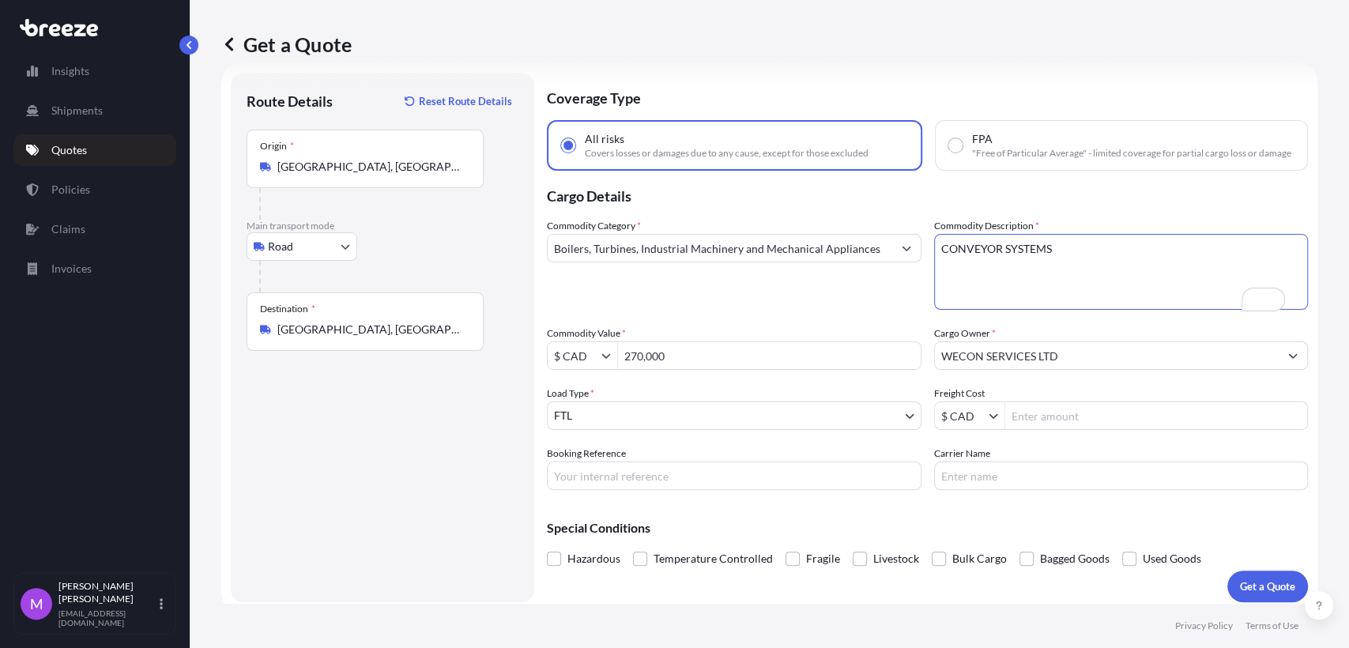
click at [1032, 265] on textarea "CONVEYOR SYSTEMS" at bounding box center [1121, 272] width 375 height 76
click at [692, 490] on input "Booking Reference" at bounding box center [734, 476] width 375 height 28
drag, startPoint x: 645, startPoint y: 476, endPoint x: 653, endPoint y: 480, distance: 8.8
click at [645, 476] on input "Booking Reference" at bounding box center [734, 476] width 375 height 28
paste input "Q0002157"
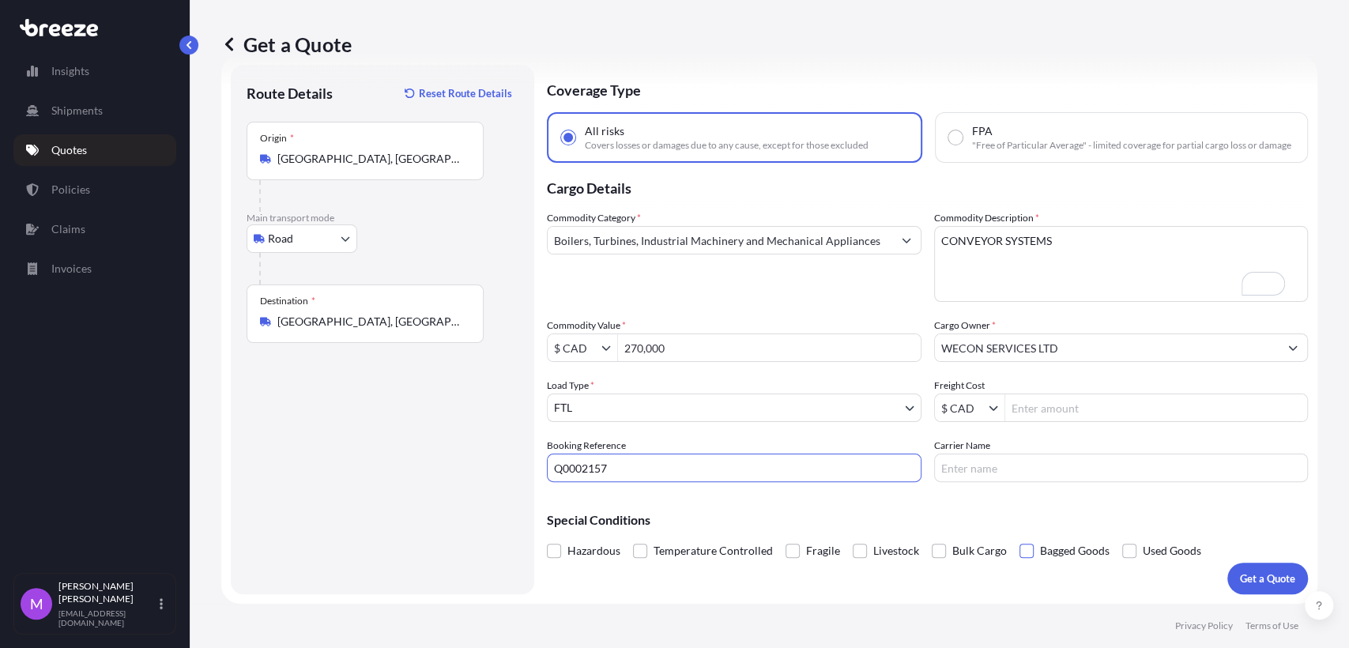
scroll to position [44, 0]
type input "Q0002157"
click at [1251, 579] on p "Get a Quote" at bounding box center [1267, 579] width 55 height 16
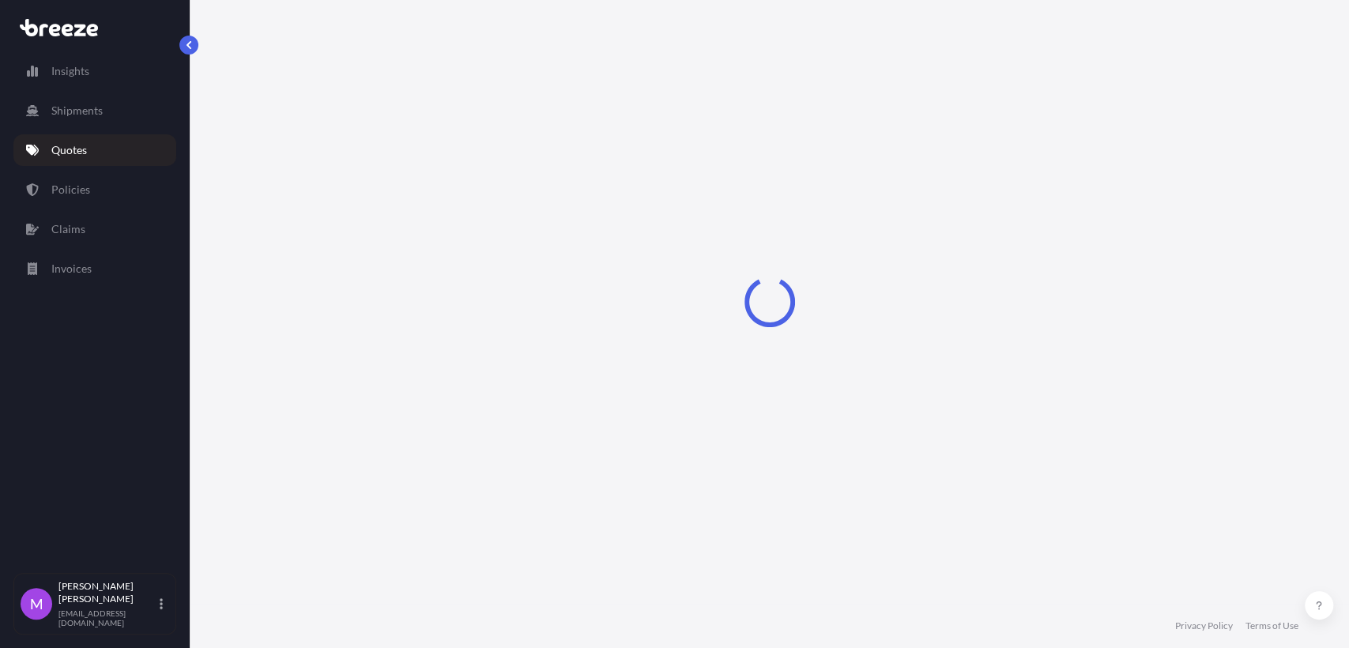
select select "Road"
select select "2"
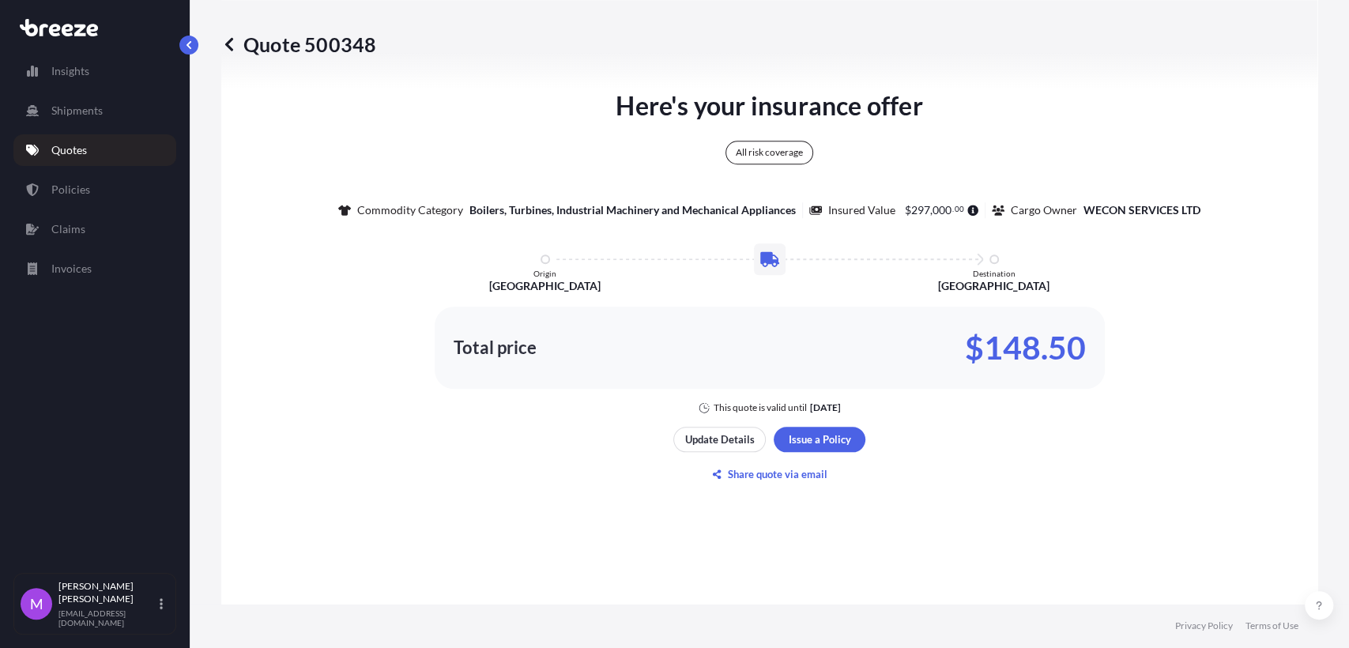
scroll to position [1024, 0]
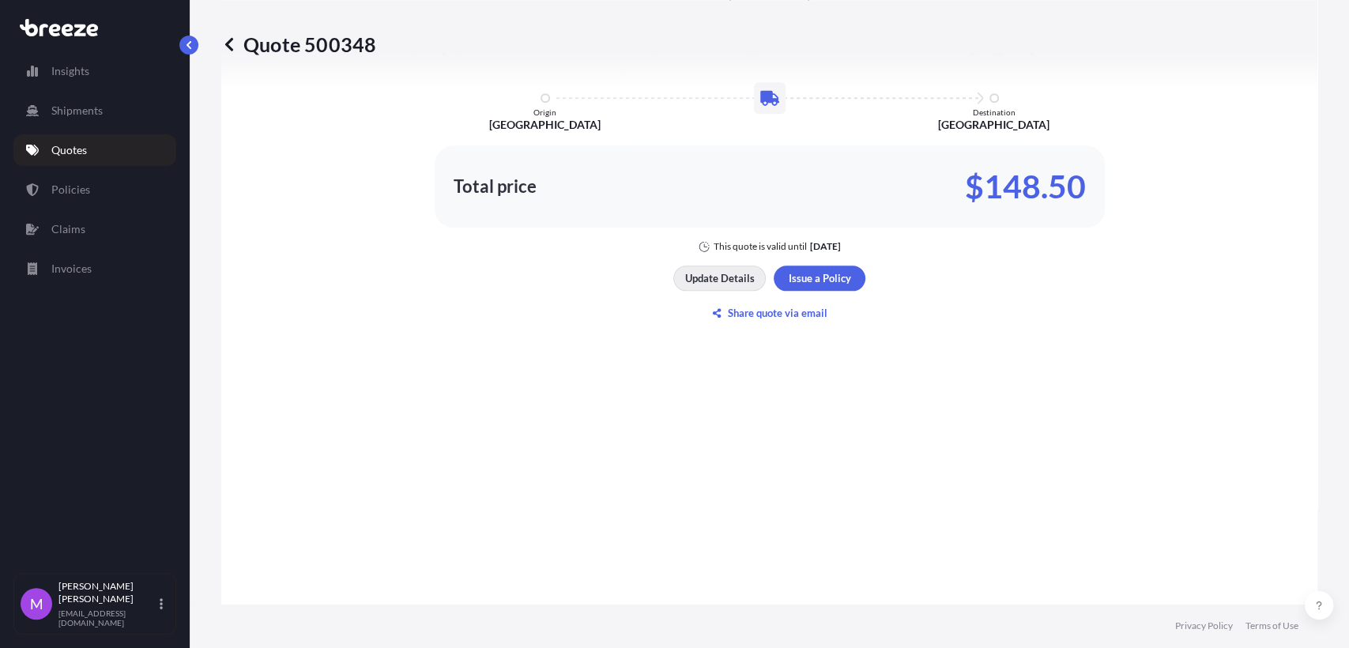
click at [722, 286] on p "Update Details" at bounding box center [720, 278] width 70 height 16
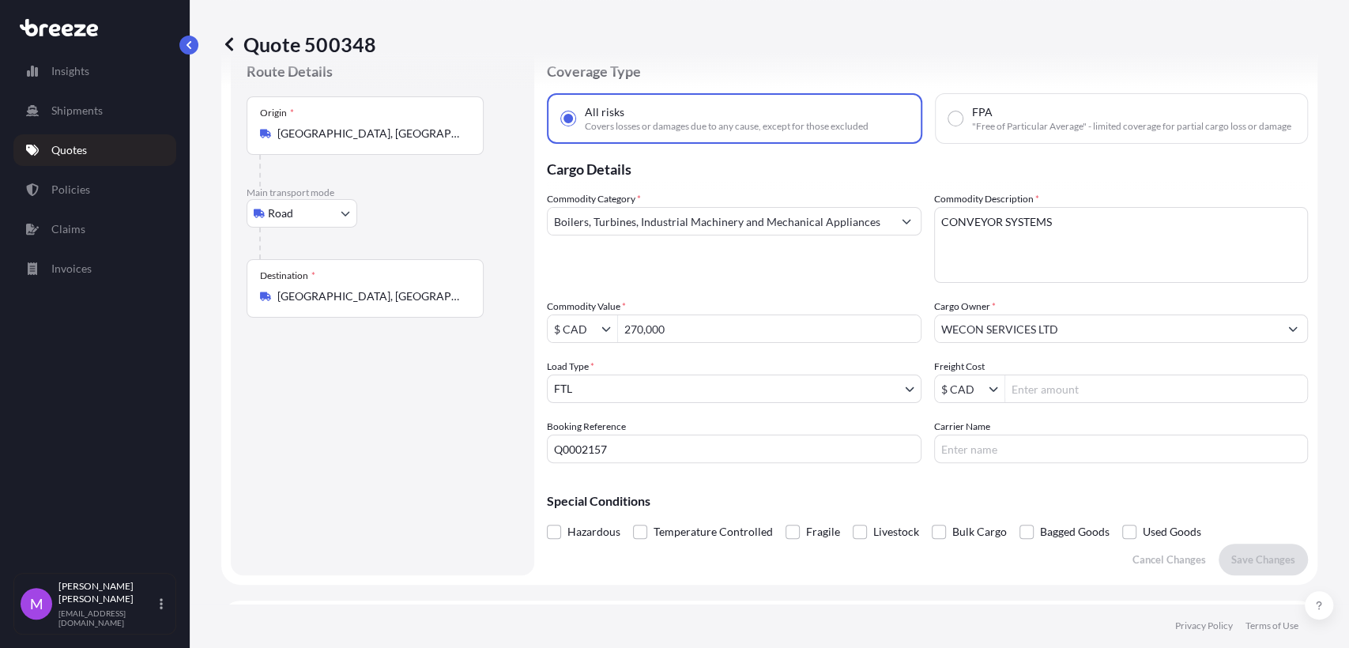
scroll to position [25, 0]
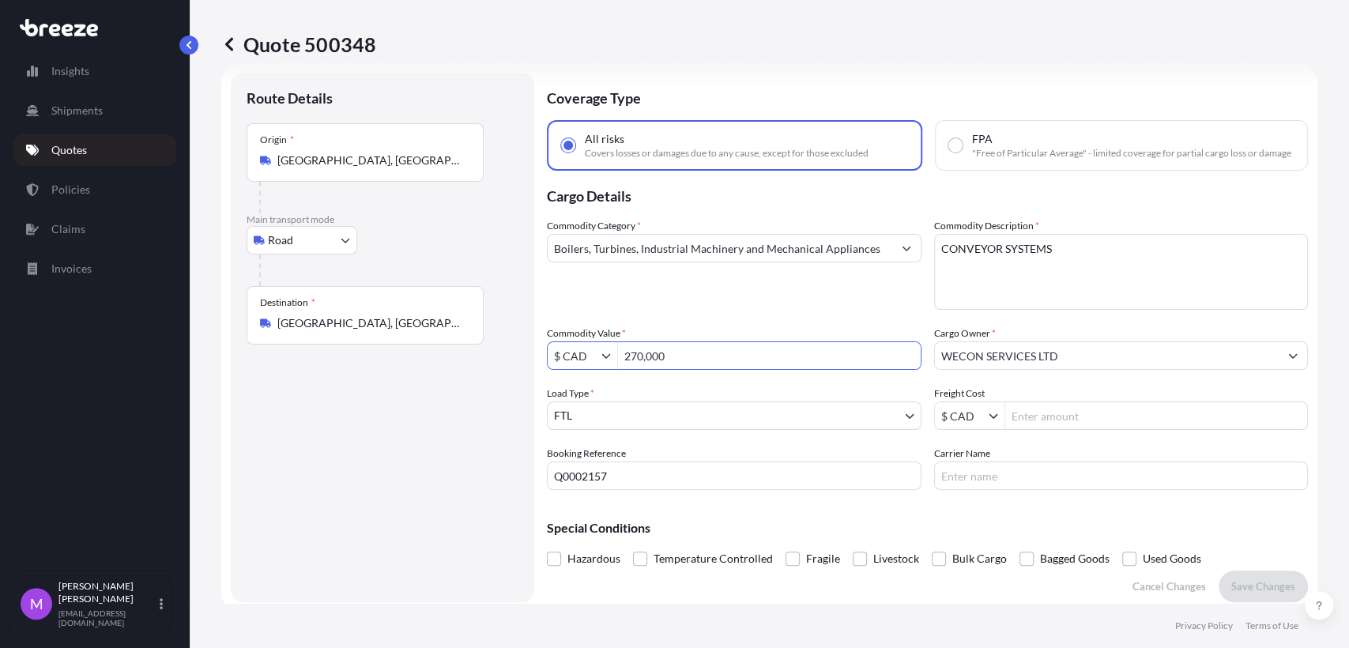
drag, startPoint x: 673, startPoint y: 371, endPoint x: 615, endPoint y: 360, distance: 58.6
click at [615, 360] on div "$ CAD 270,000" at bounding box center [734, 356] width 375 height 28
click at [705, 362] on input "270,000" at bounding box center [769, 356] width 303 height 28
click at [678, 370] on input "270,000" at bounding box center [769, 356] width 303 height 28
drag, startPoint x: 692, startPoint y: 368, endPoint x: 957, endPoint y: 491, distance: 292.8
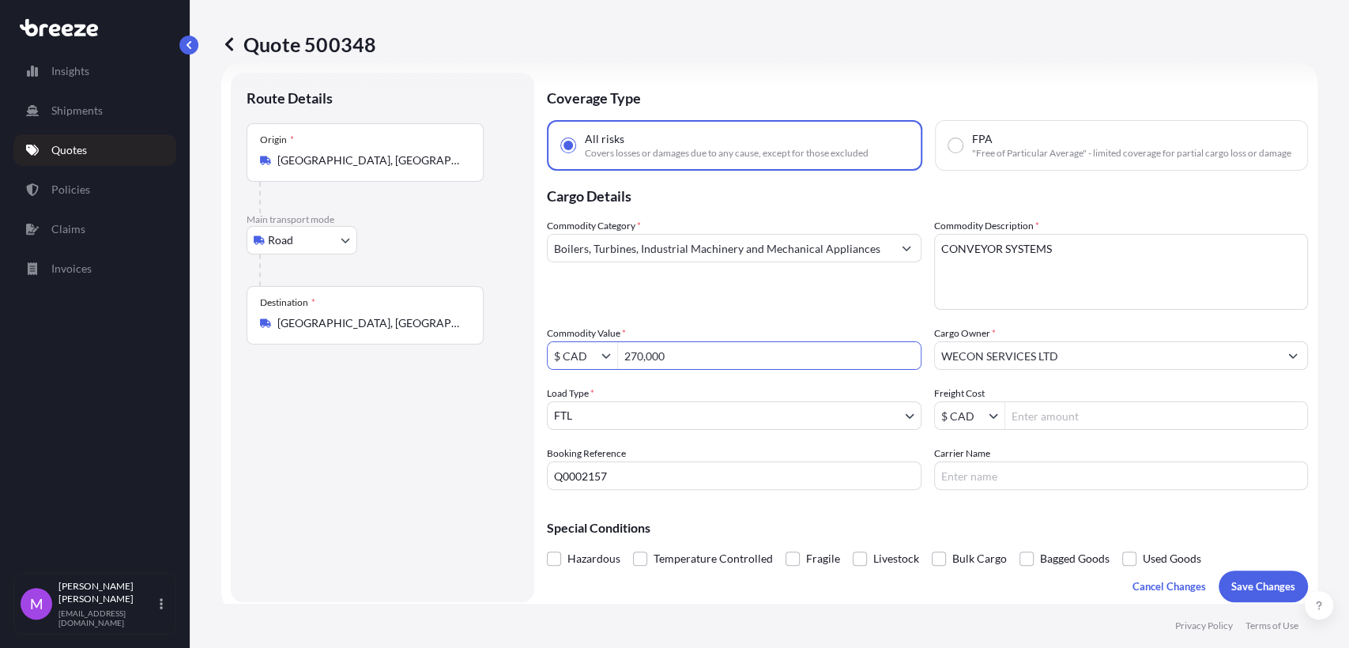
click at [591, 353] on div "$ CAD 270,000" at bounding box center [734, 356] width 375 height 28
paste input "3"
type input "273,000"
click at [1247, 590] on p "Save Changes" at bounding box center [1264, 587] width 64 height 16
select select "Road"
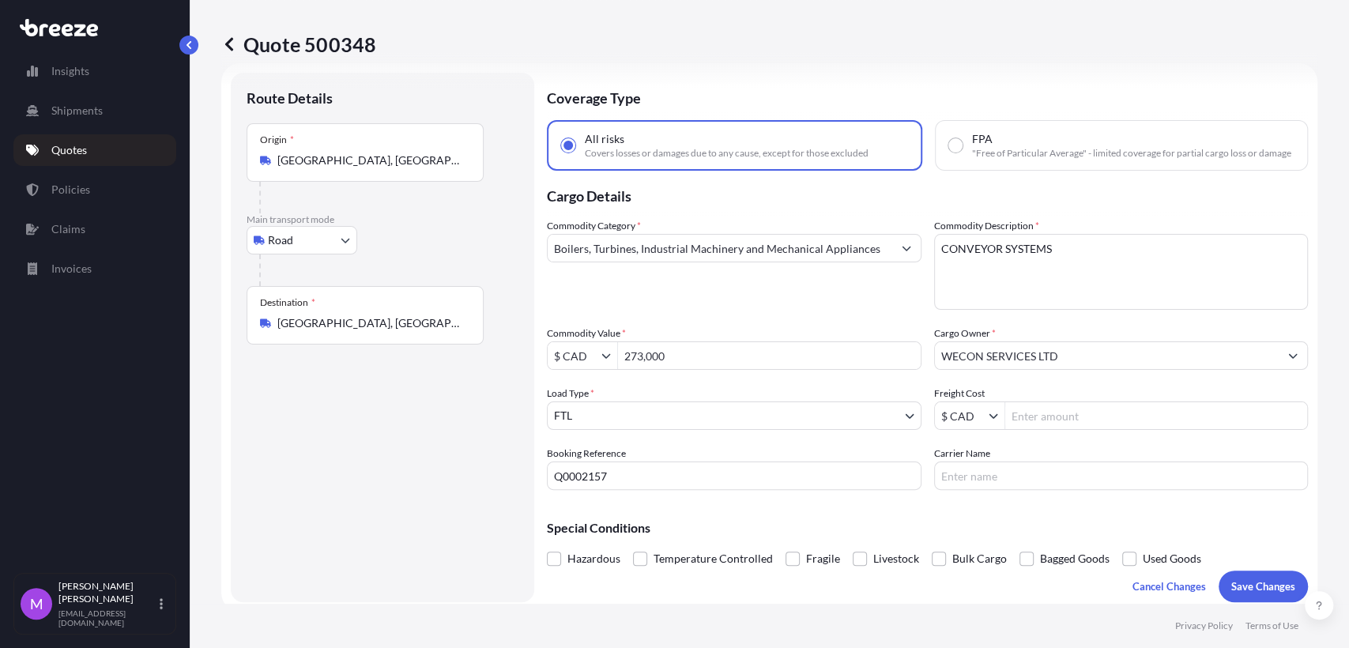
select select "2"
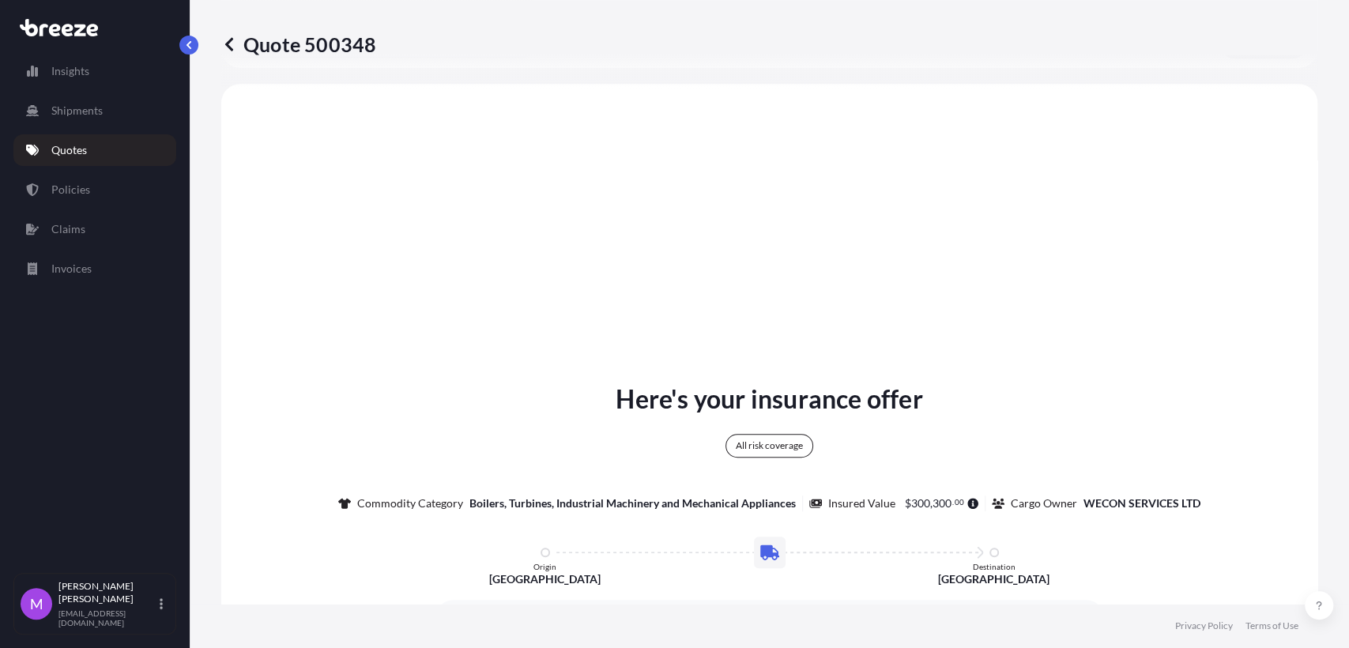
scroll to position [584, 0]
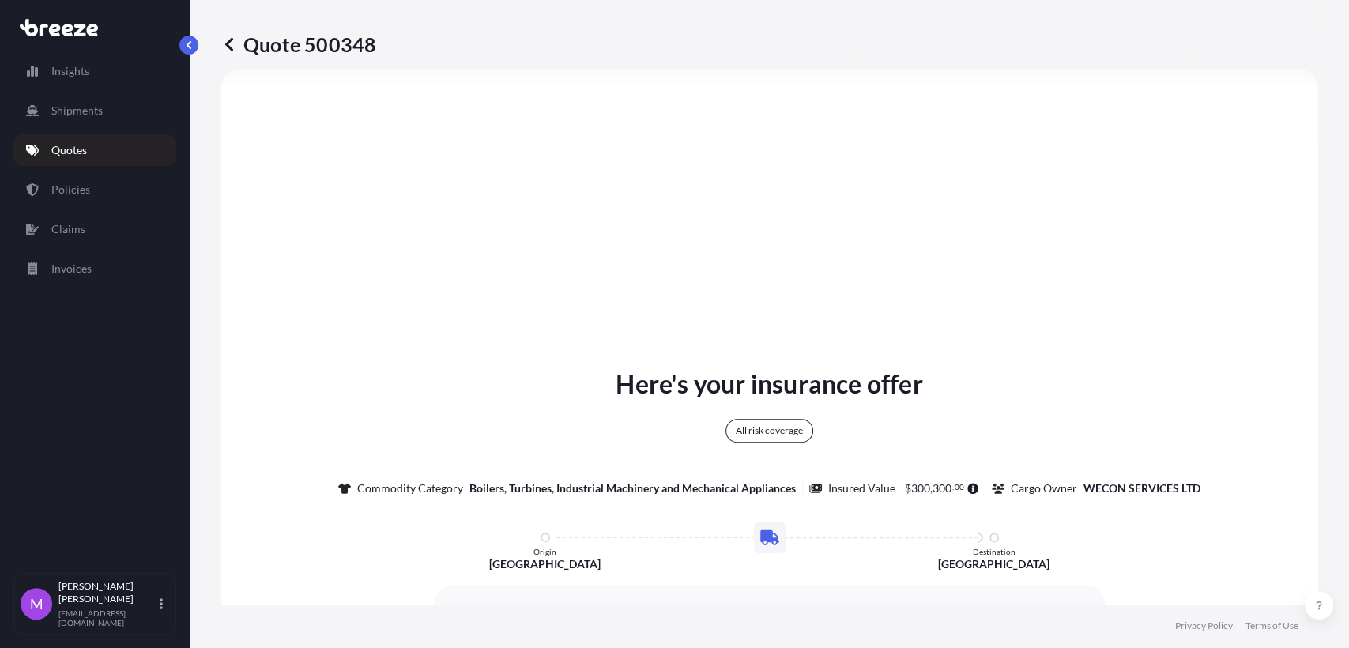
click at [1134, 339] on div "Here's your insurance offer All risk coverage Commodity Category Boilers, Turbi…" at bounding box center [769, 565] width 1052 height 949
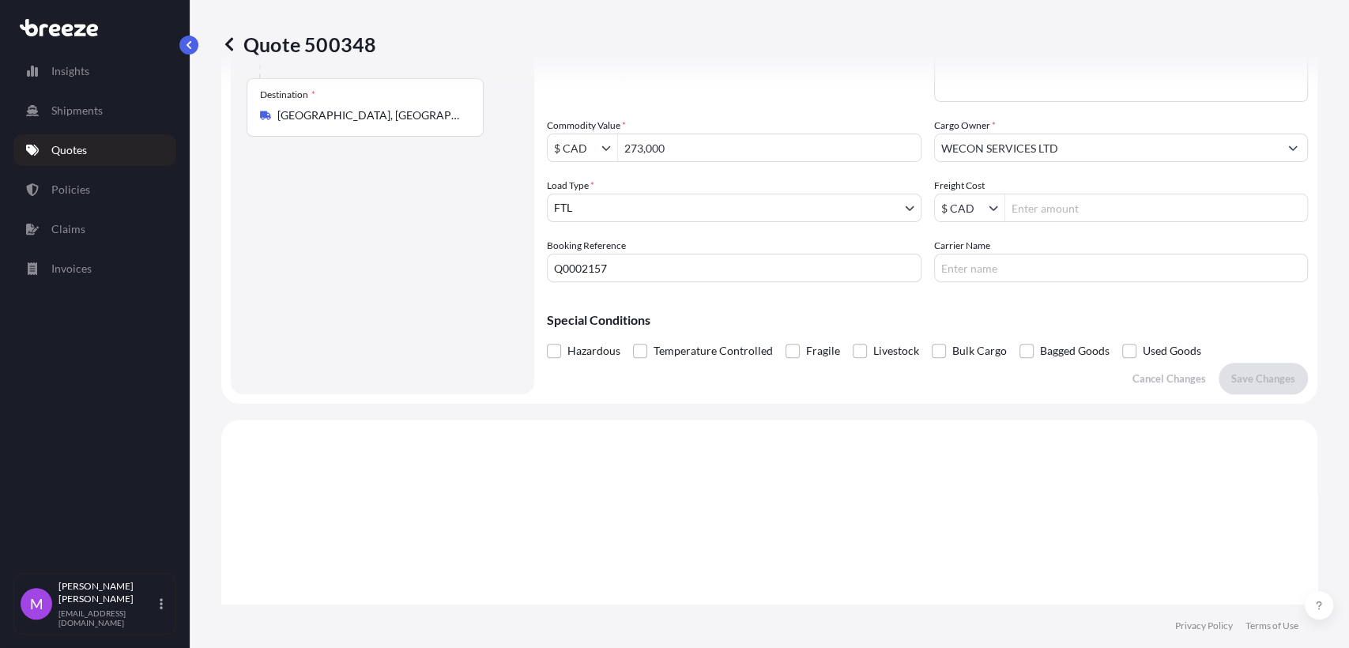
scroll to position [145, 0]
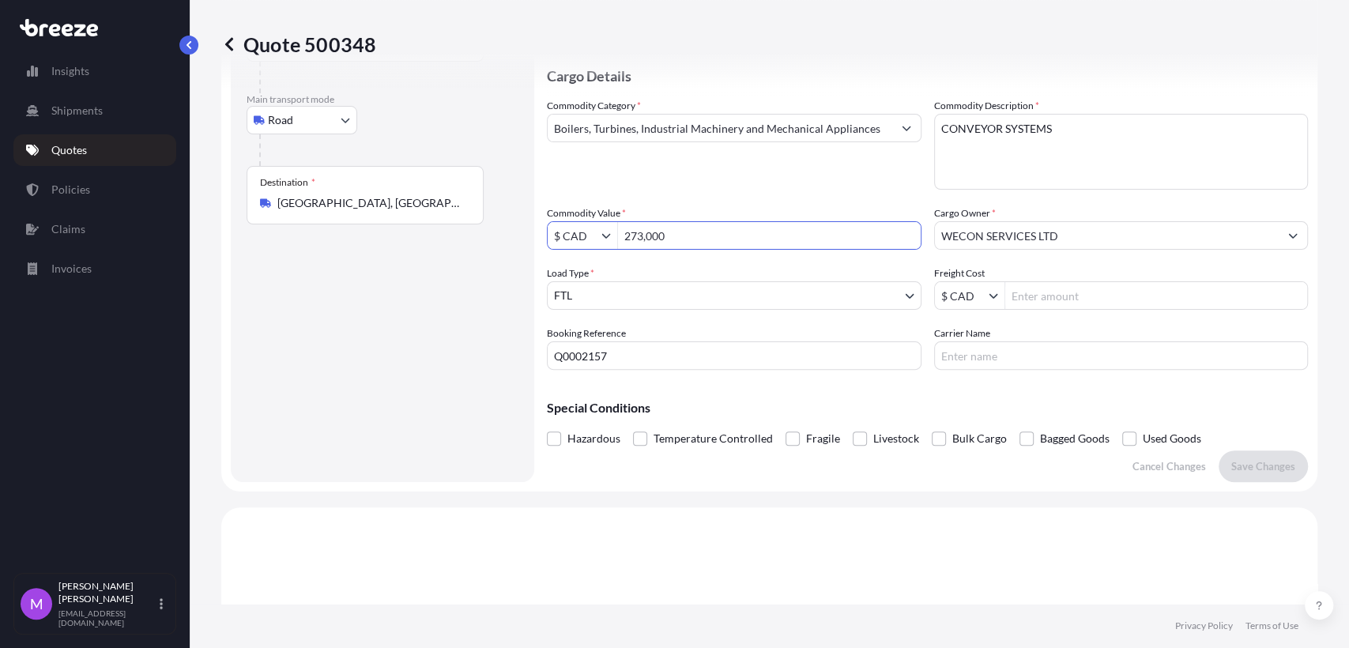
drag, startPoint x: 696, startPoint y: 255, endPoint x: 591, endPoint y: 262, distance: 105.4
click at [579, 261] on div "Commodity Category * Boilers, Turbines, Industrial Machinery and Mechanical App…" at bounding box center [927, 234] width 761 height 272
paste input "192"
type input "192,000"
click at [816, 338] on div "Booking Reference Q0002157" at bounding box center [734, 348] width 375 height 44
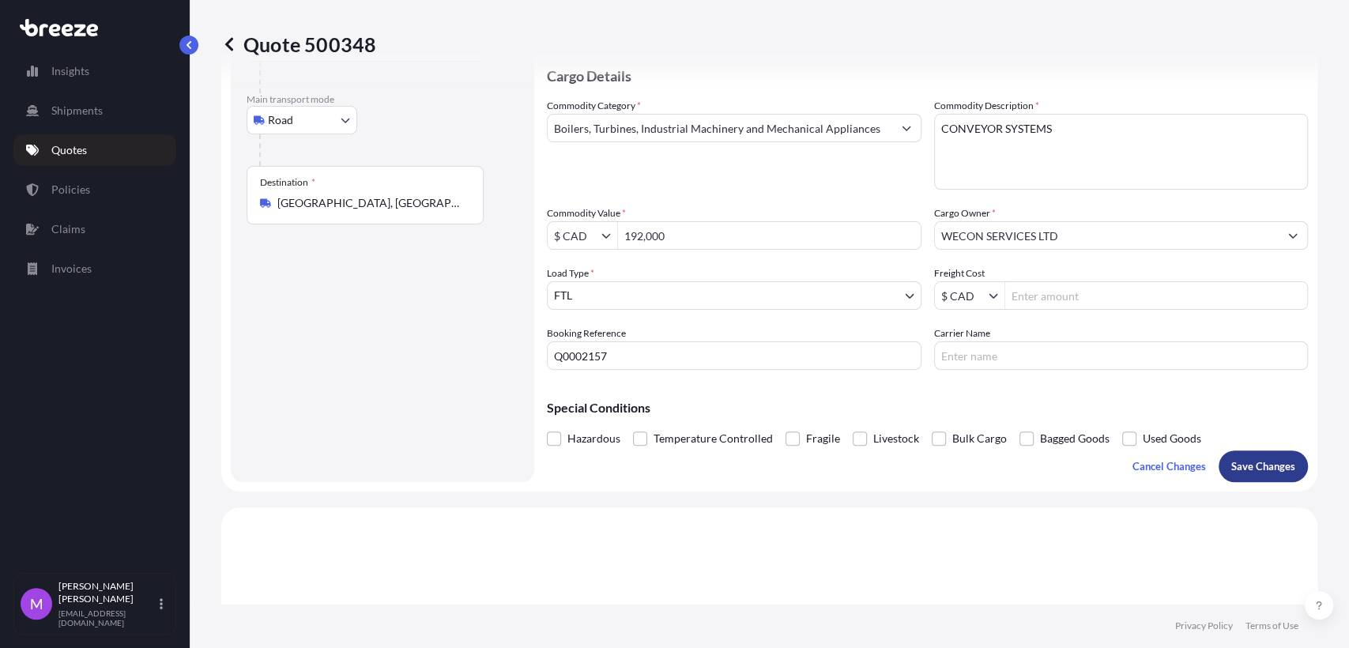
click at [1253, 482] on button "Save Changes" at bounding box center [1263, 467] width 89 height 32
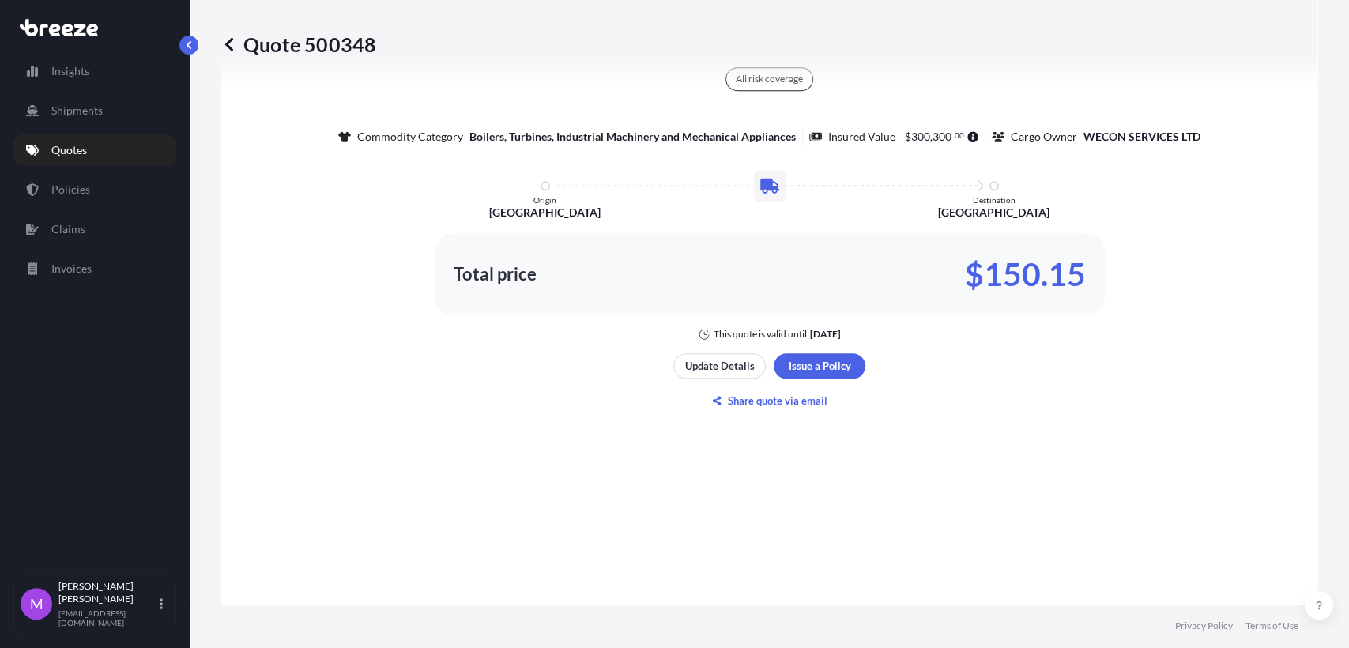
select select "Road"
select select "2"
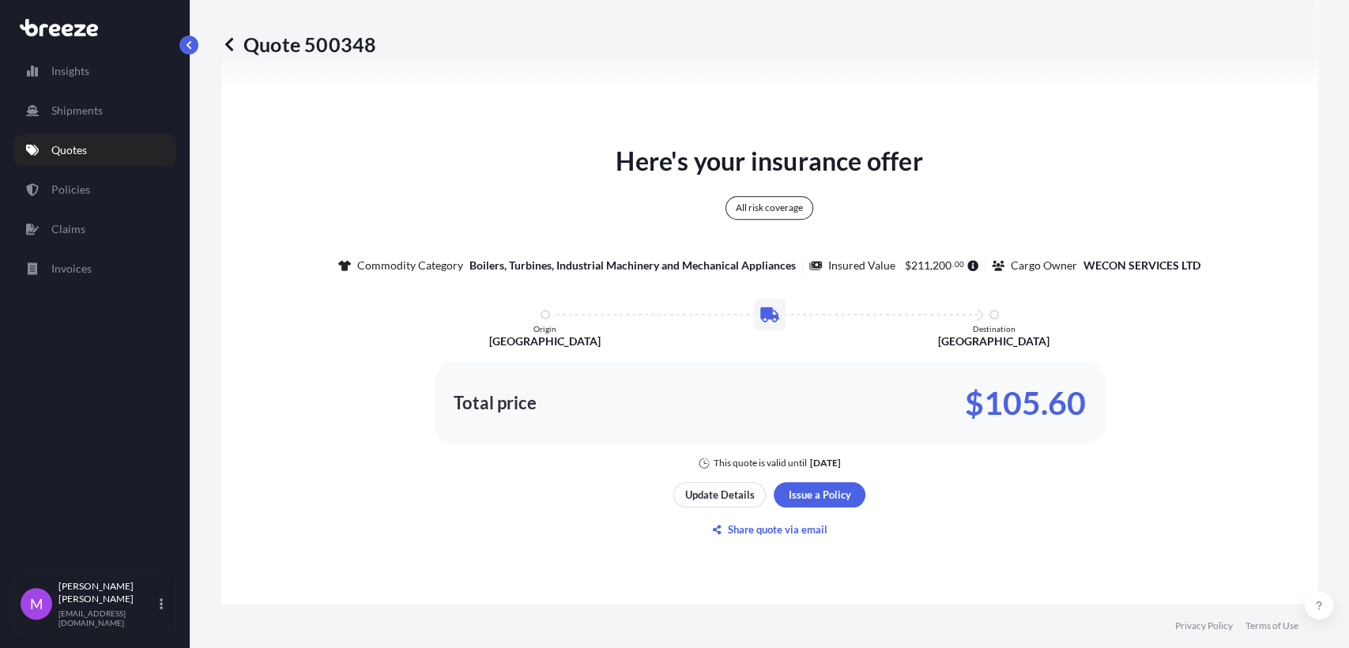
scroll to position [847, 0]
